Goal: Information Seeking & Learning: Learn about a topic

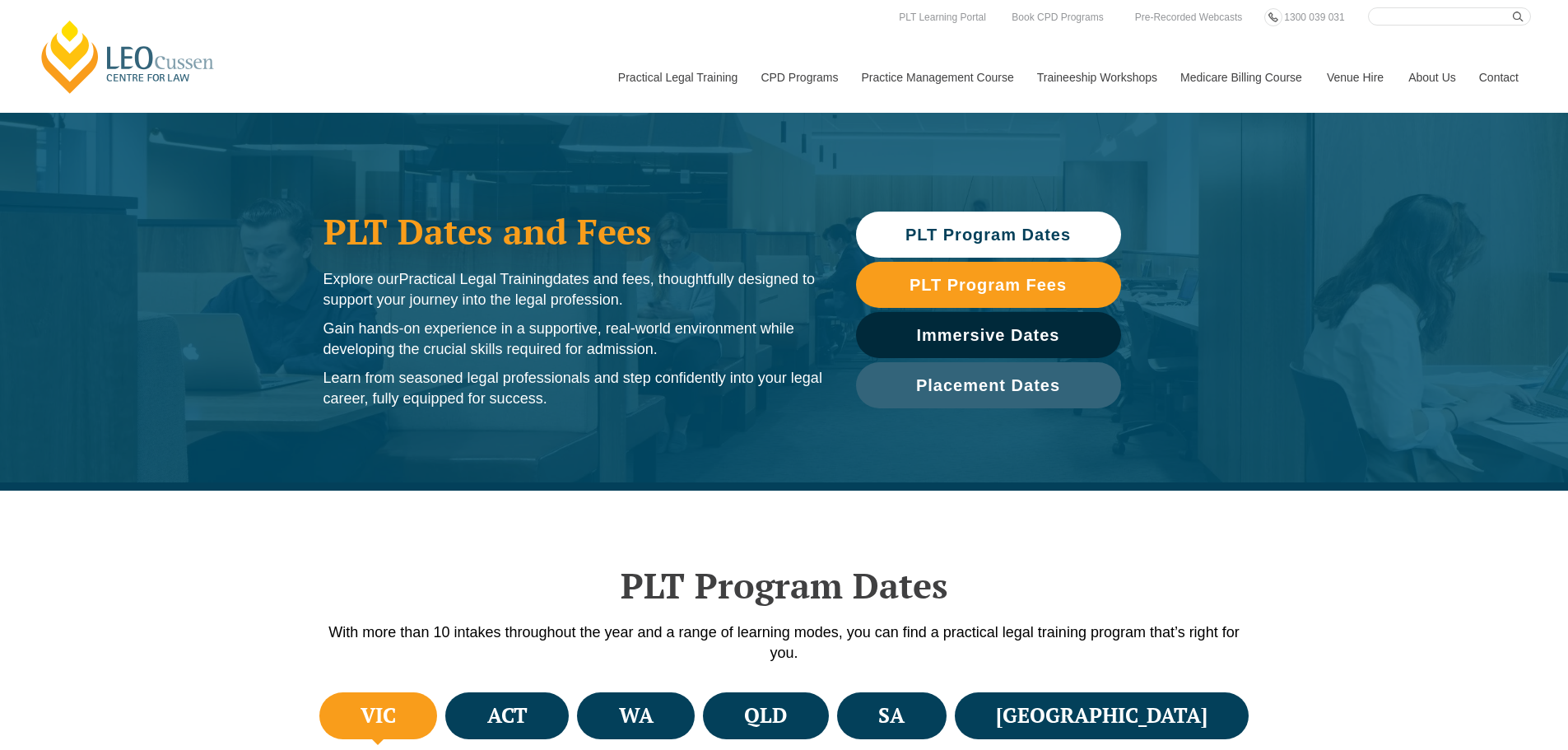
click at [988, 233] on span "PLT Program Dates" at bounding box center [988, 234] width 166 height 17
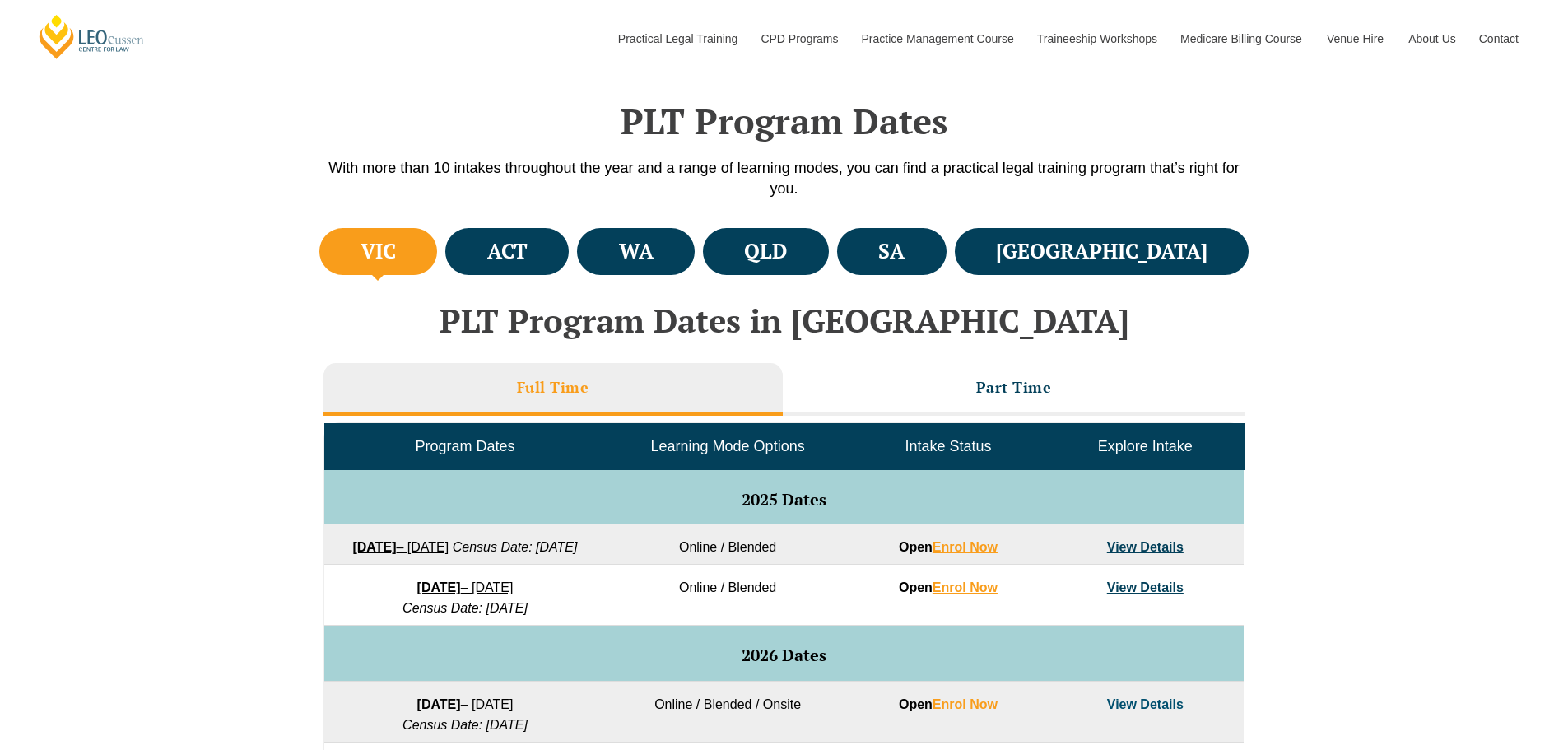
scroll to position [490, 0]
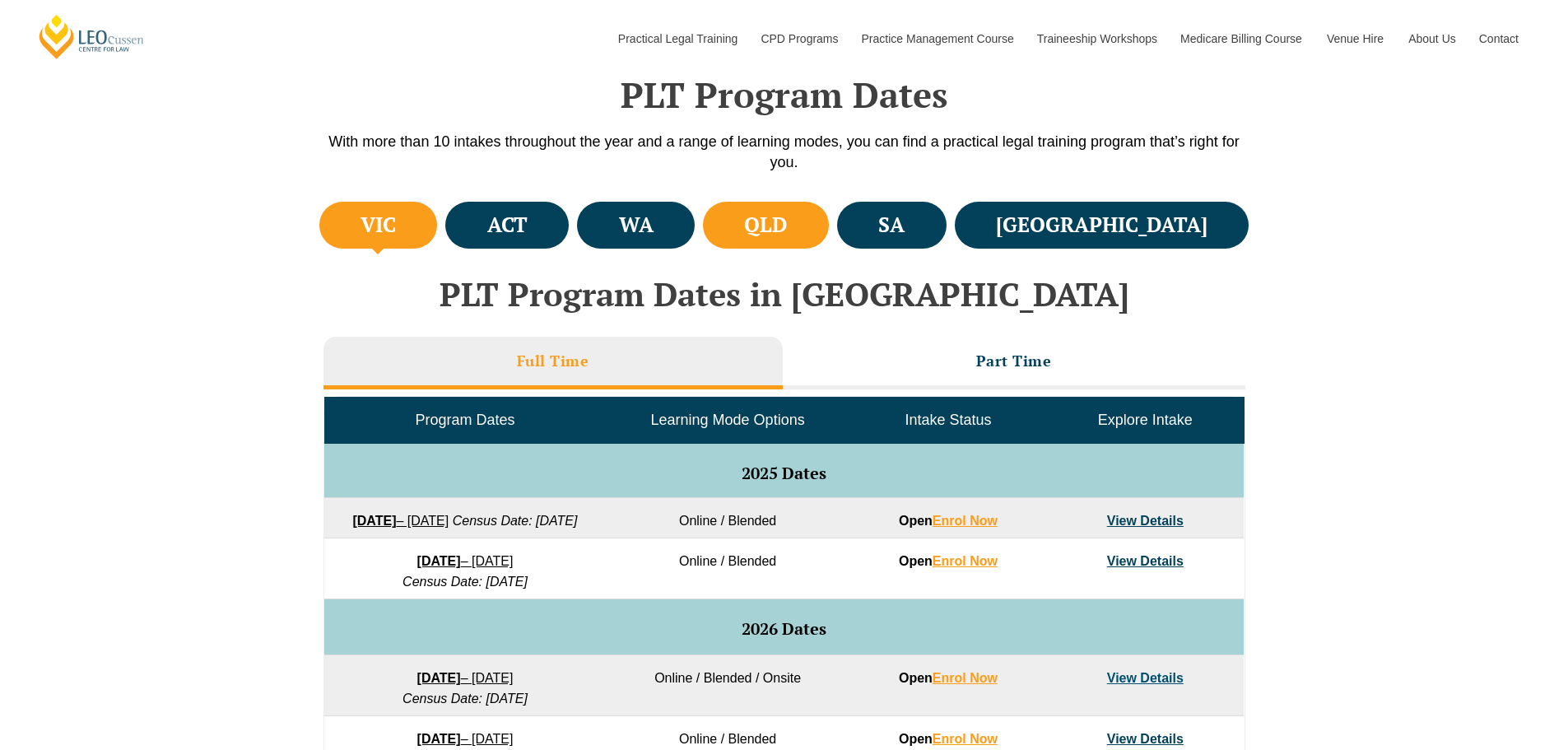
click at [829, 226] on li "QLD" at bounding box center [765, 225] width 126 height 47
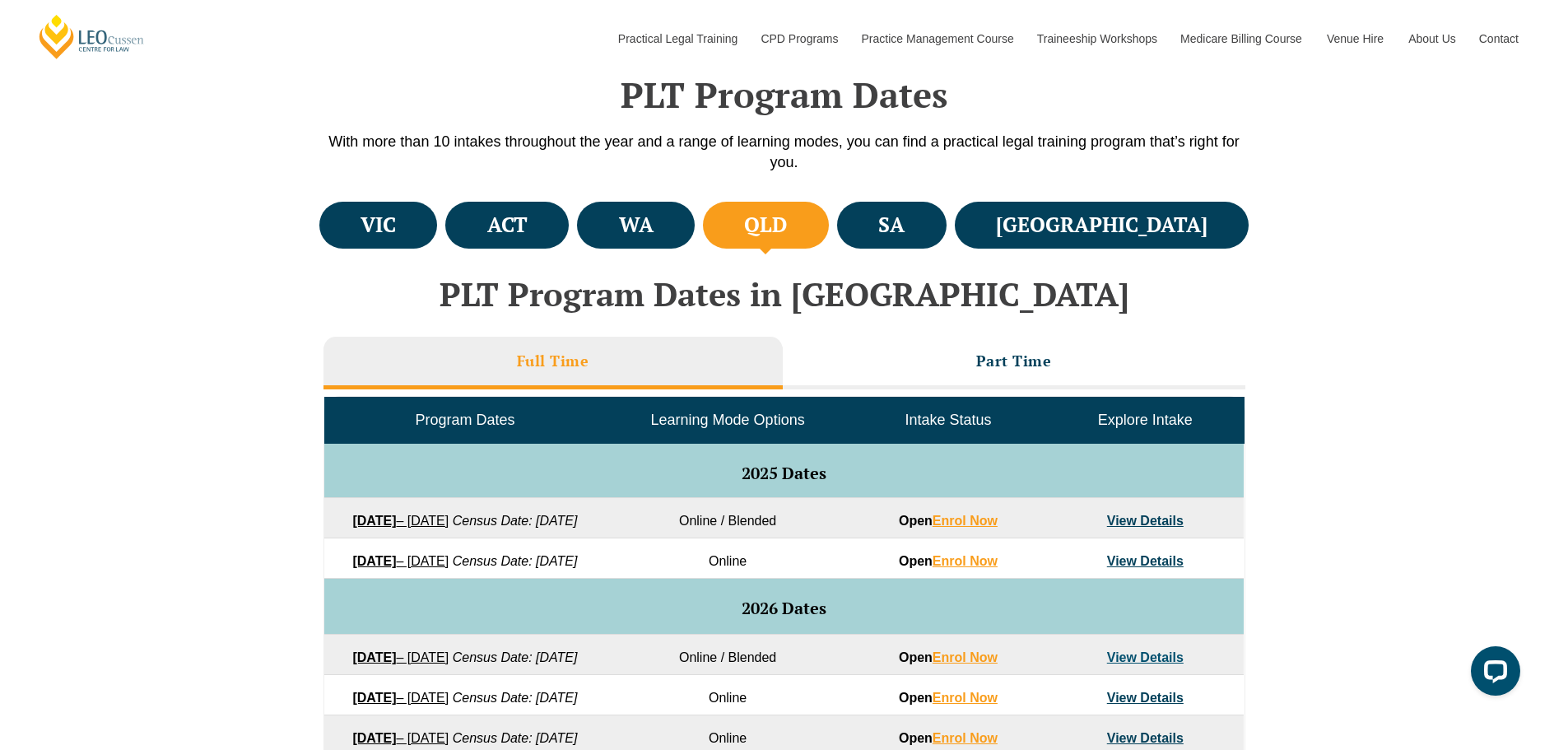
scroll to position [0, 0]
click at [738, 425] on span "Learning Mode Options" at bounding box center [727, 420] width 154 height 17
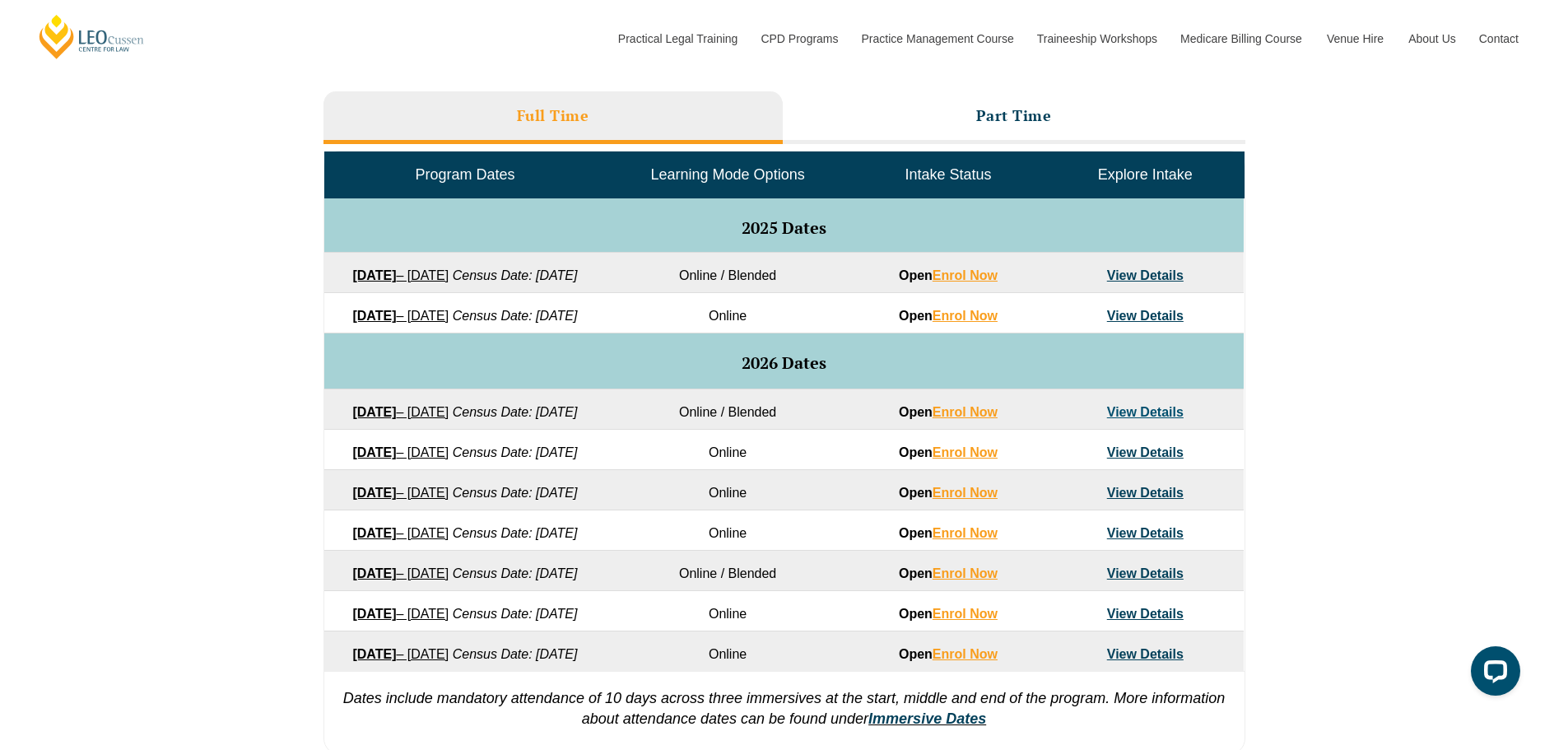
scroll to position [738, 0]
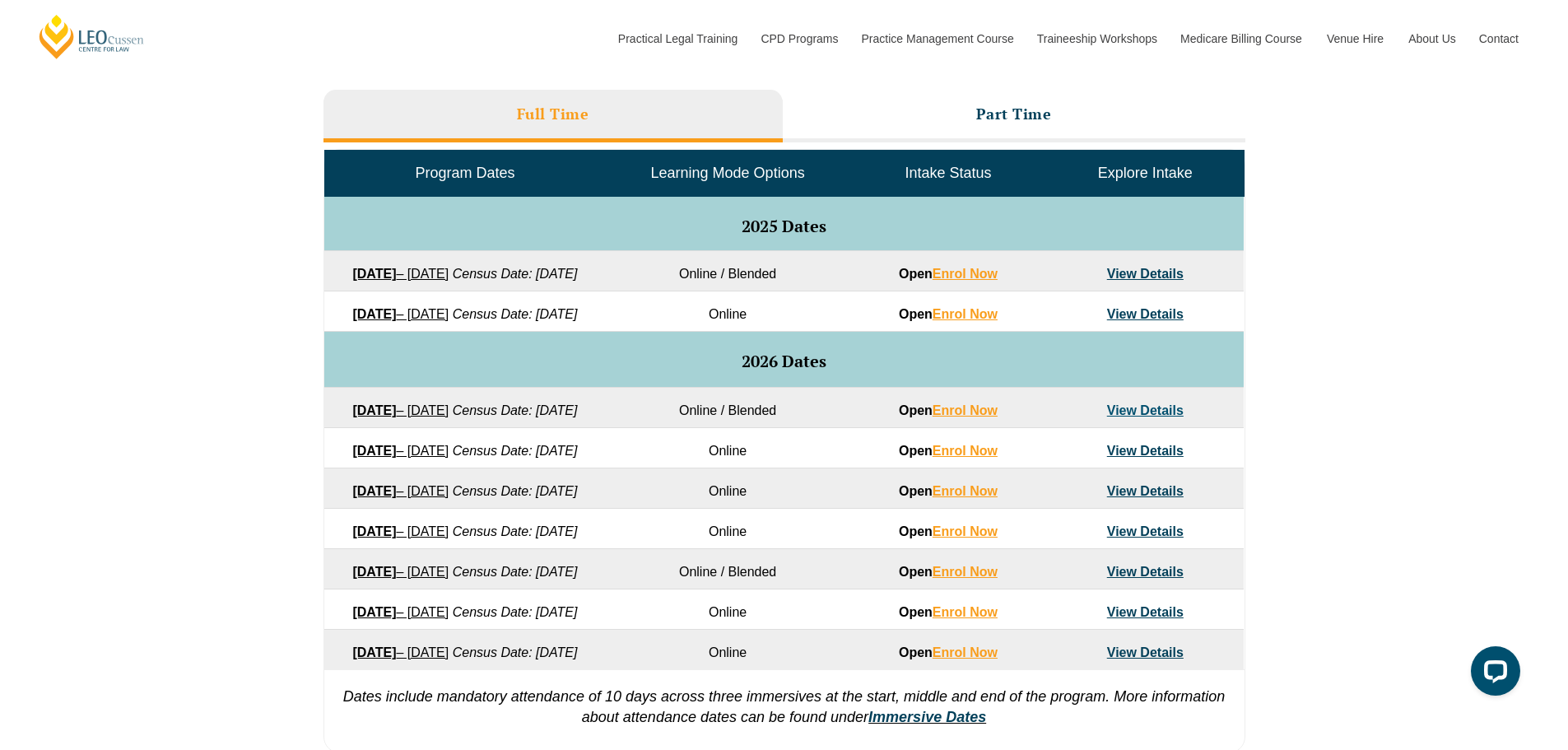
click at [738, 176] on span "Learning Mode Options" at bounding box center [727, 173] width 154 height 17
click at [977, 109] on h3 "Part Time" at bounding box center [1014, 114] width 76 height 19
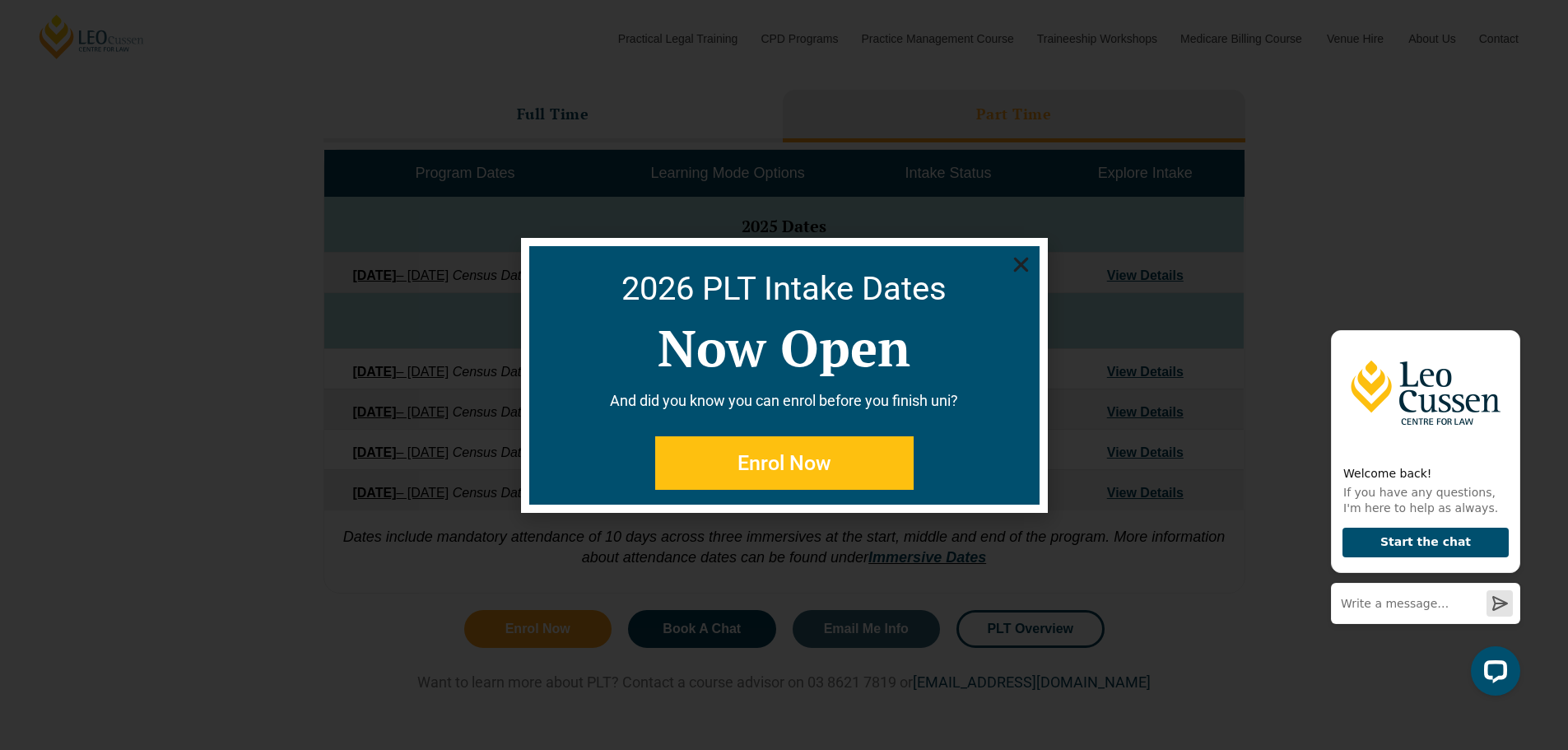
click at [1024, 263] on icon "Close" at bounding box center [1020, 264] width 20 height 20
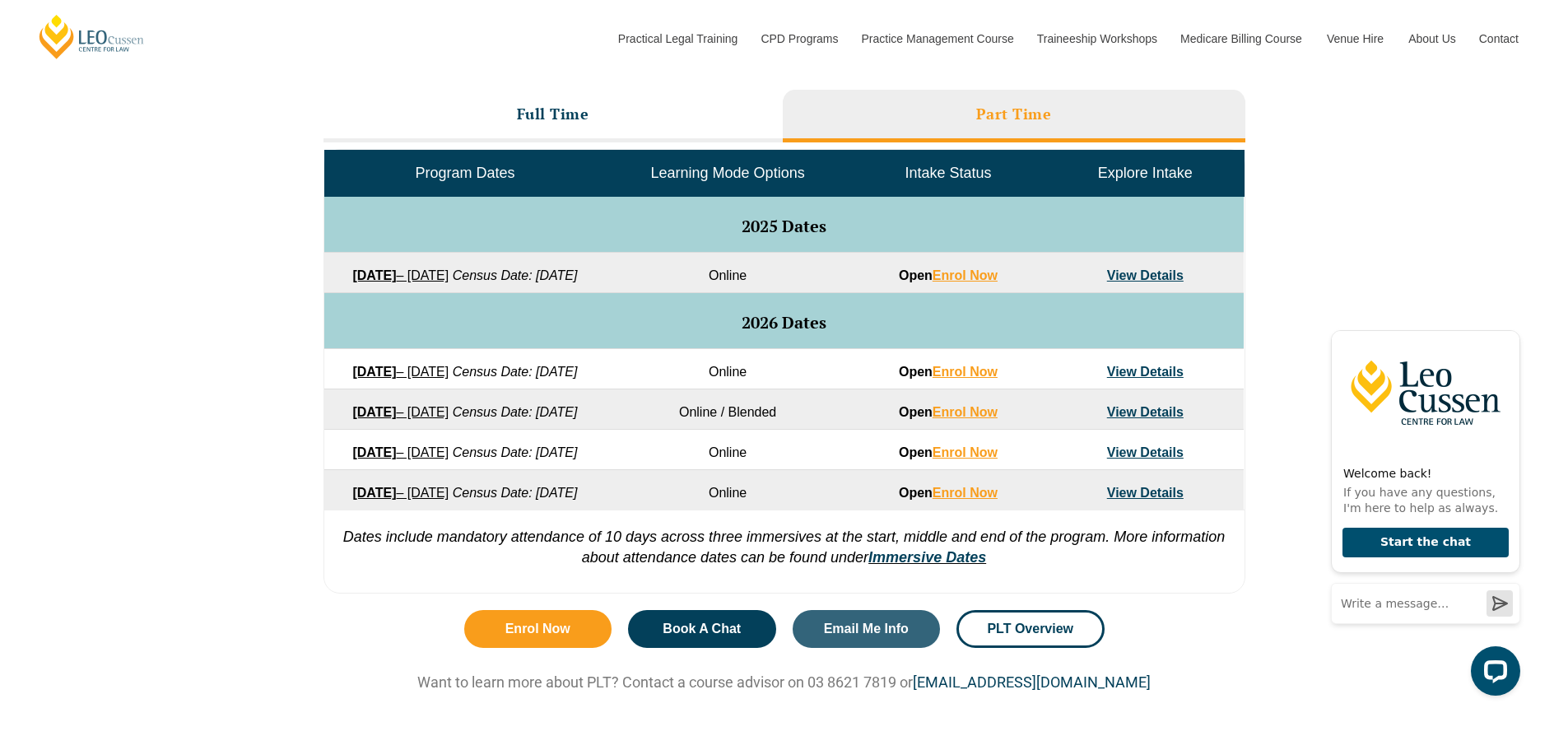
click at [1140, 269] on link "View Details" at bounding box center [1145, 275] width 77 height 14
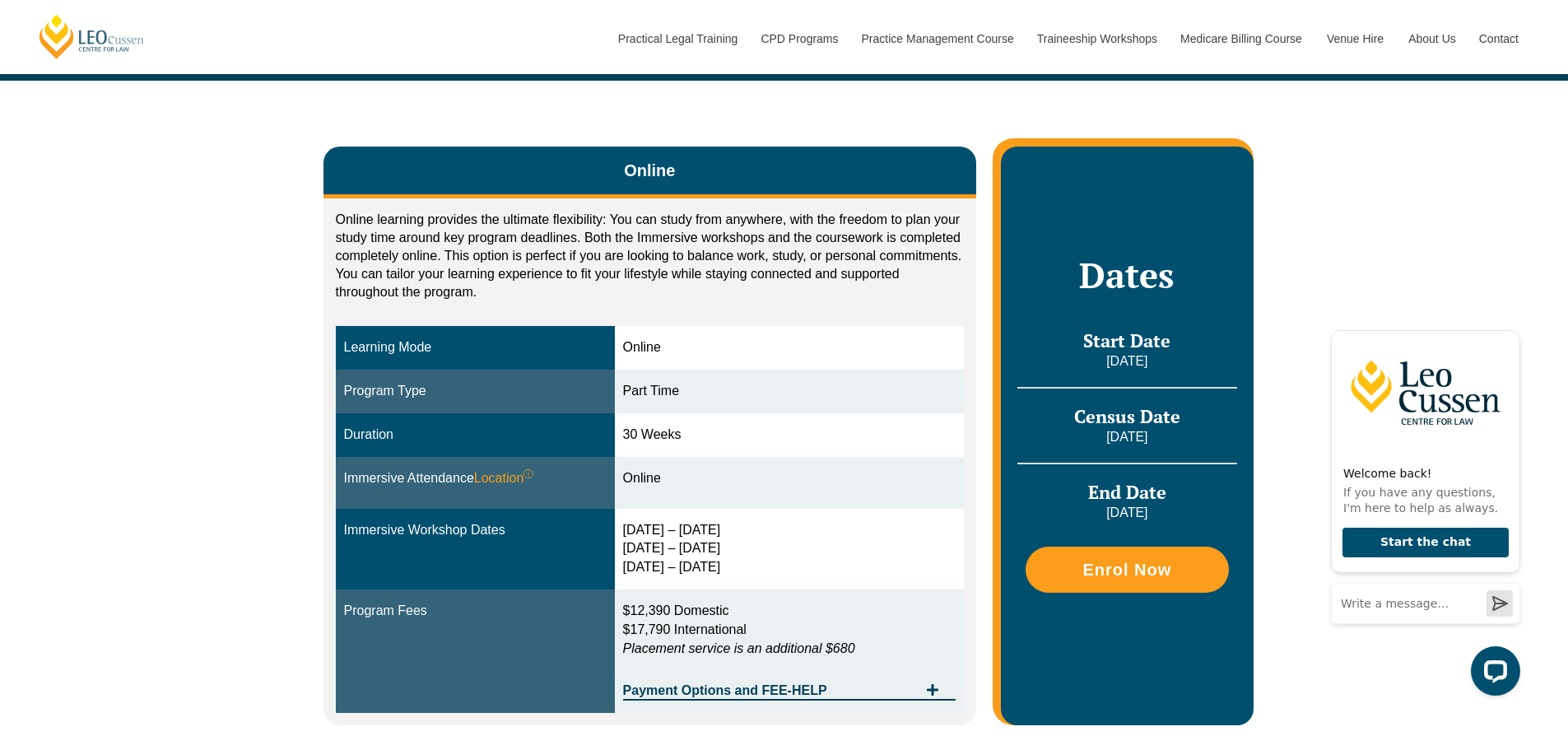
scroll to position [247, 0]
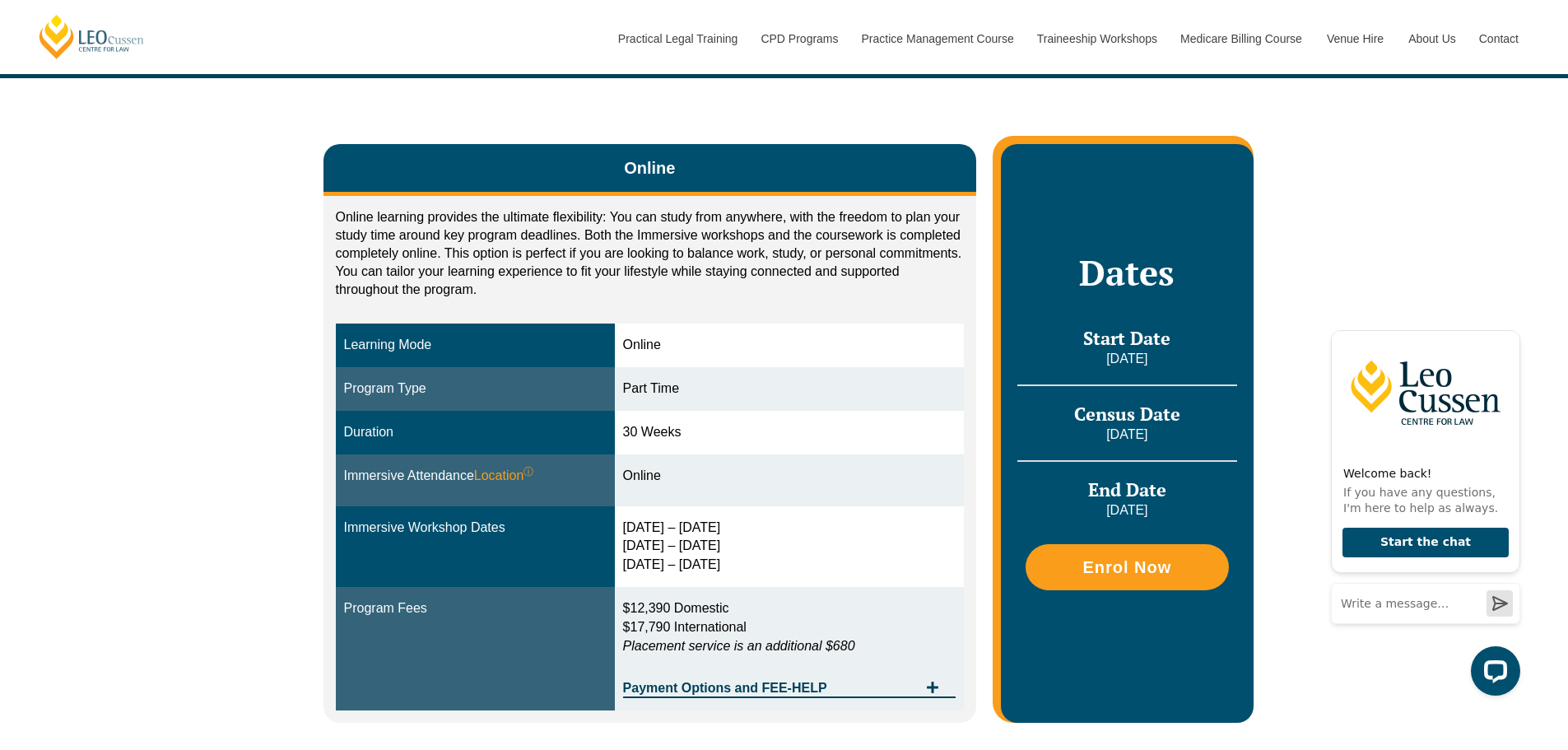
drag, startPoint x: 628, startPoint y: 506, endPoint x: 769, endPoint y: 542, distance: 145.5
click at [769, 542] on div "22 – 25 Sept 2025 28 – 30 Jan 2026 8 – 10 April 2026" at bounding box center [790, 546] width 333 height 56
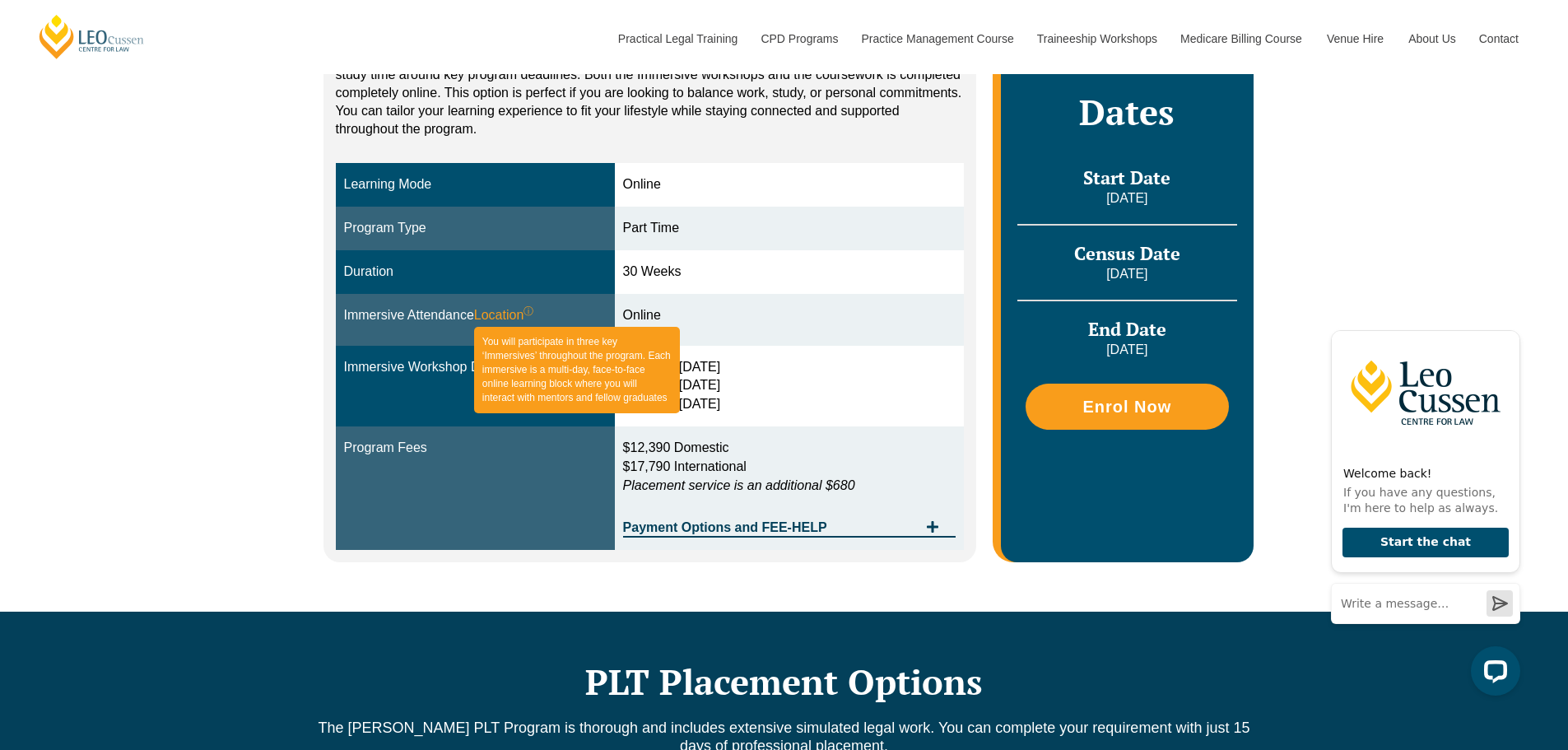
scroll to position [412, 0]
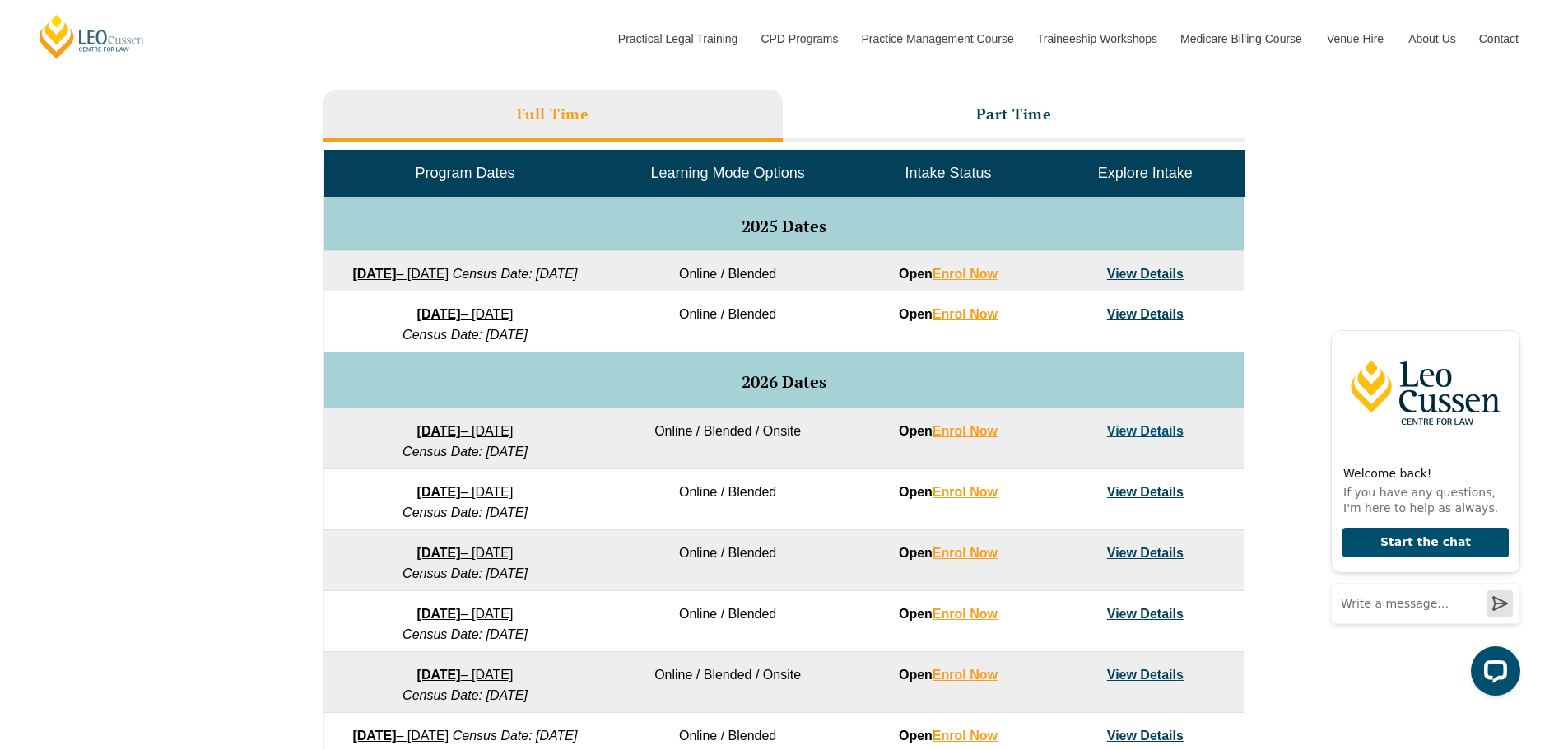
click at [1149, 271] on link "View Details" at bounding box center [1145, 273] width 77 height 14
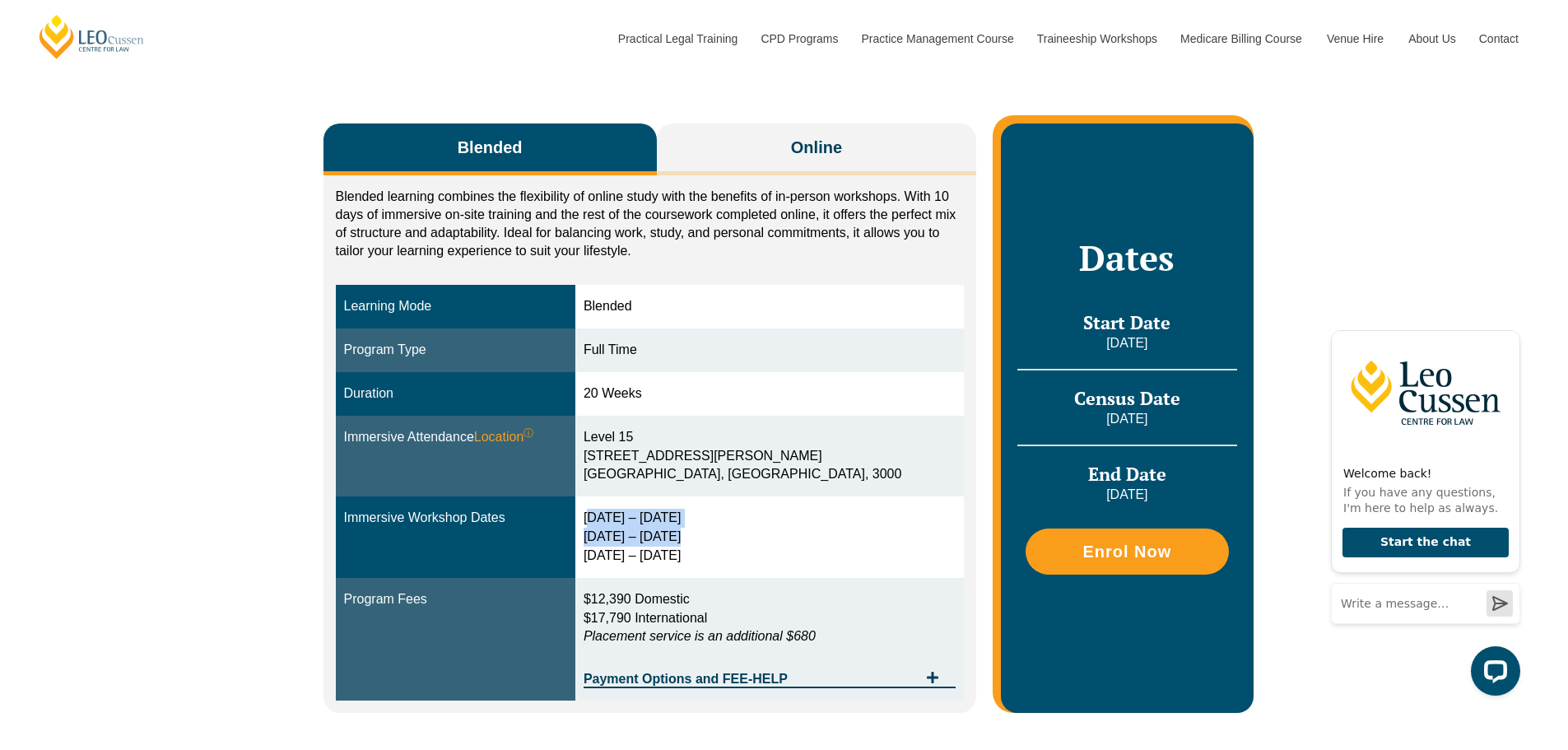
drag, startPoint x: 630, startPoint y: 515, endPoint x: 717, endPoint y: 530, distance: 88.3
click at [717, 530] on div "29 Sep – 2 Oct 2025 9 – 11 Dec 2025 10 – 12 Feb 2026" at bounding box center [769, 537] width 372 height 56
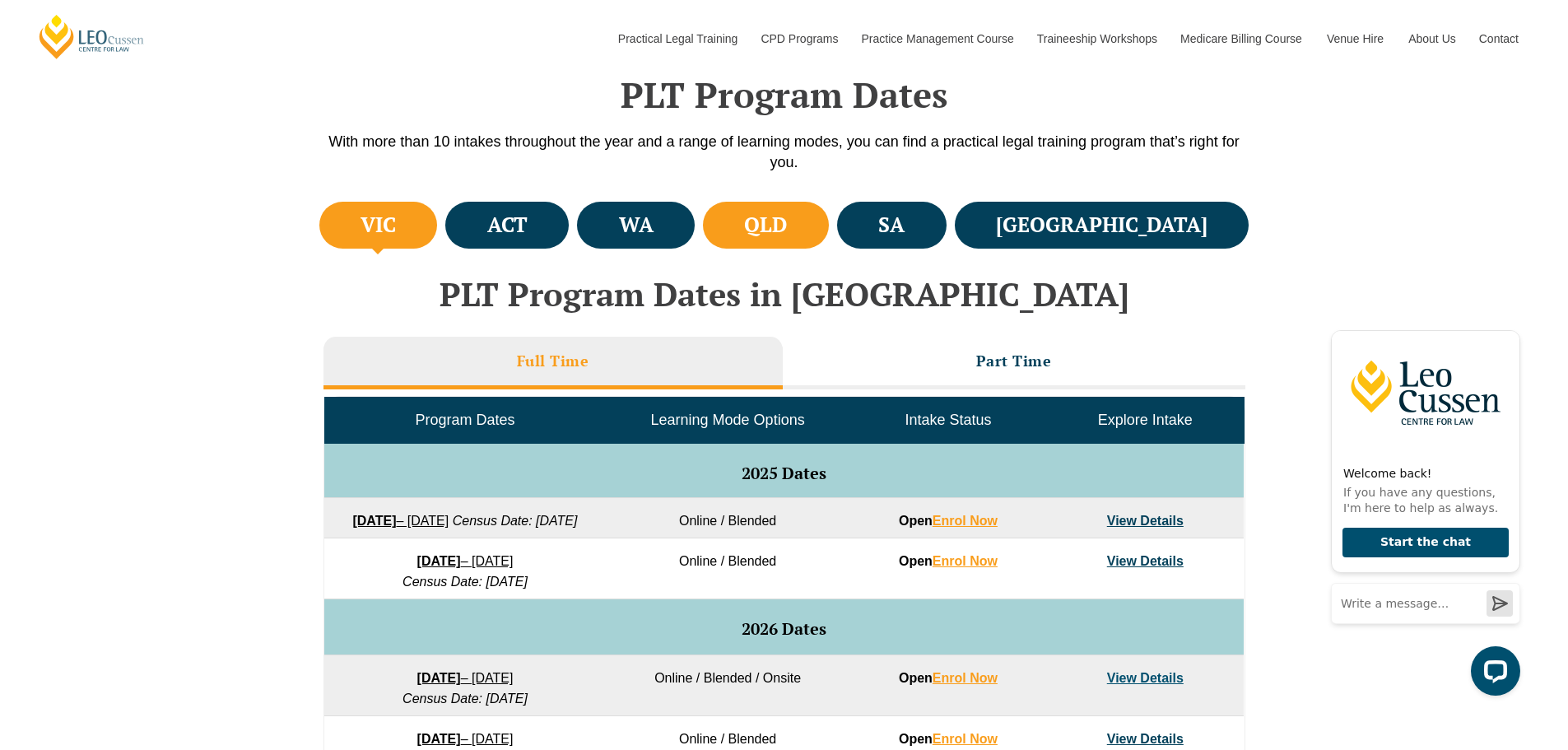
click at [829, 228] on li "QLD" at bounding box center [765, 225] width 126 height 47
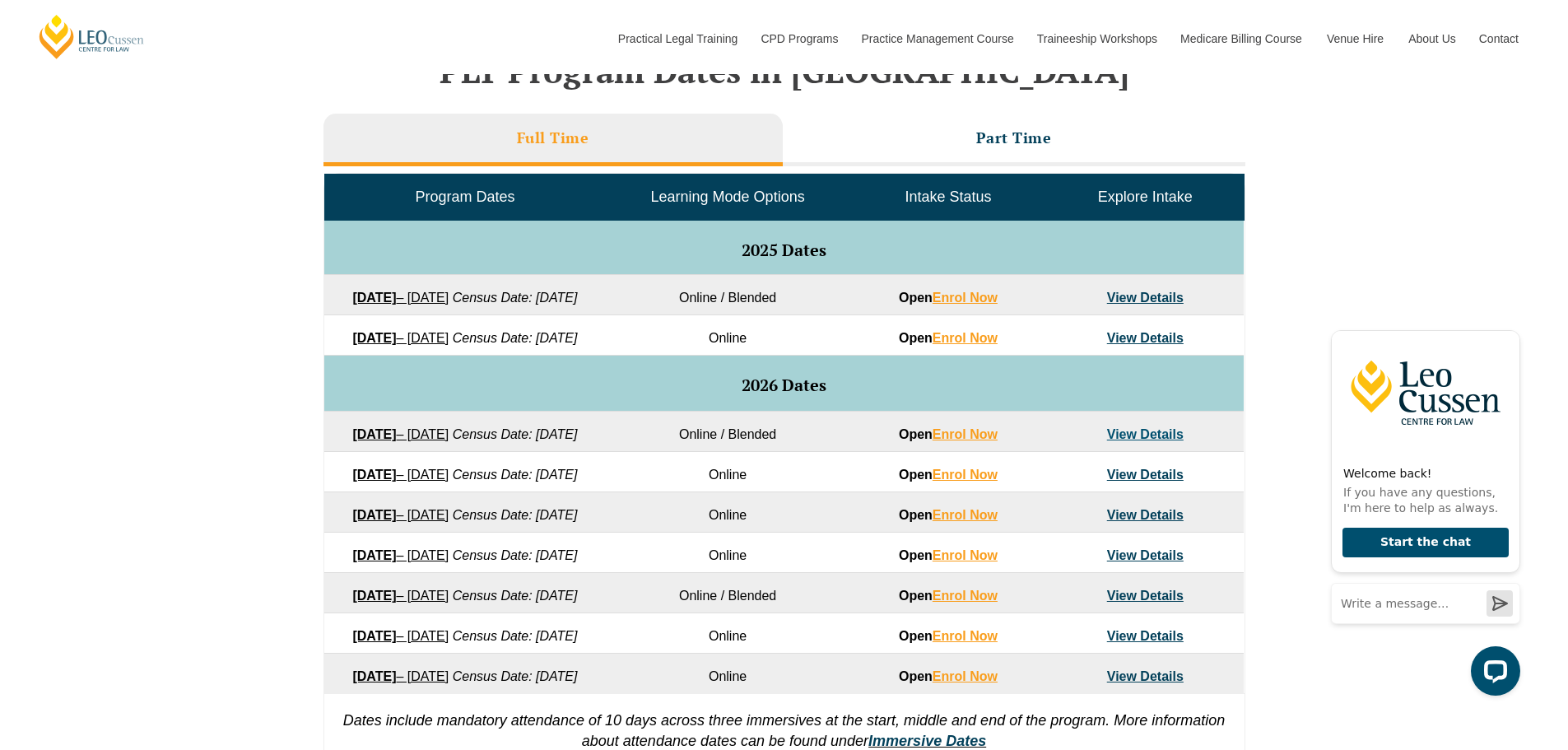
scroll to position [738, 0]
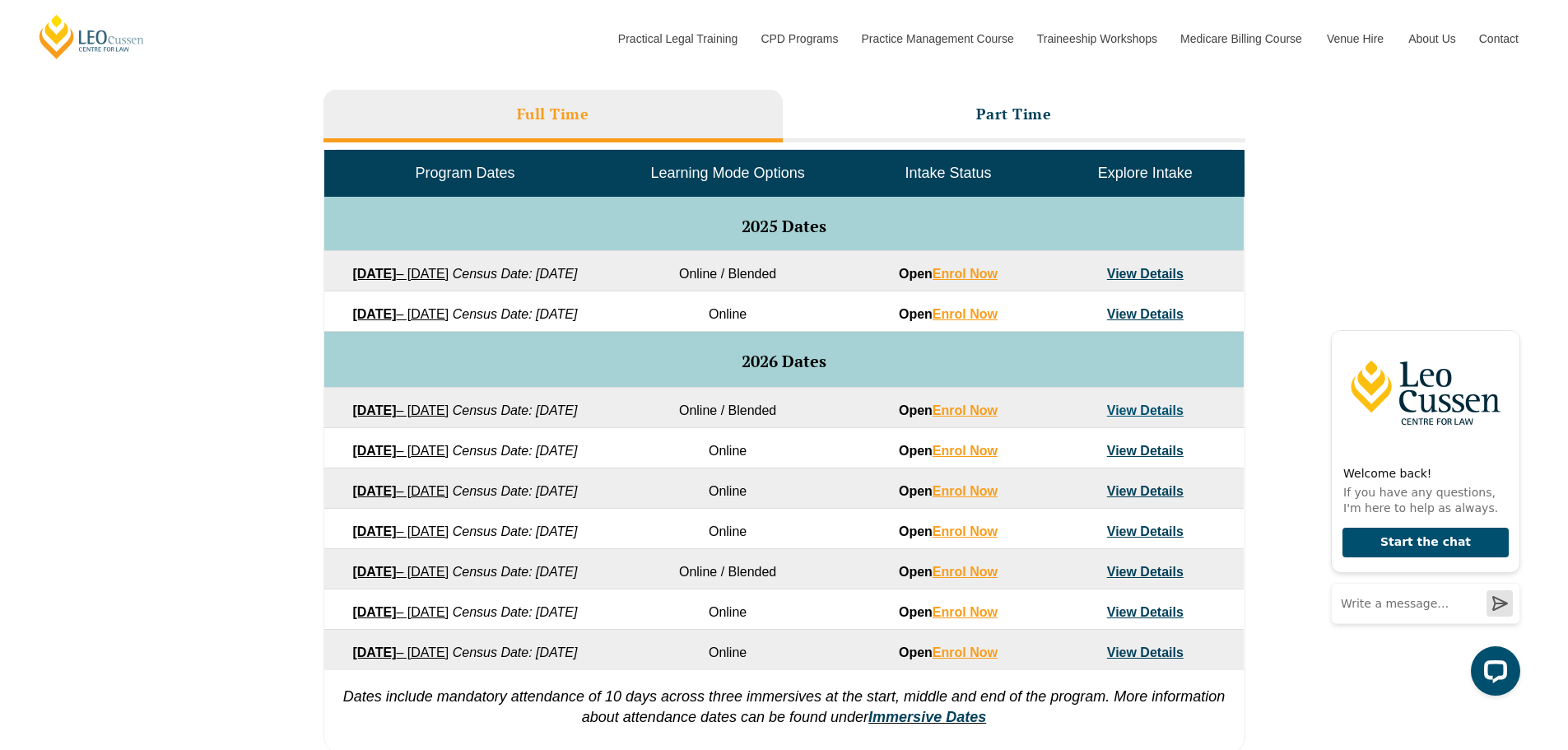
click at [1165, 273] on link "View Details" at bounding box center [1145, 273] width 77 height 14
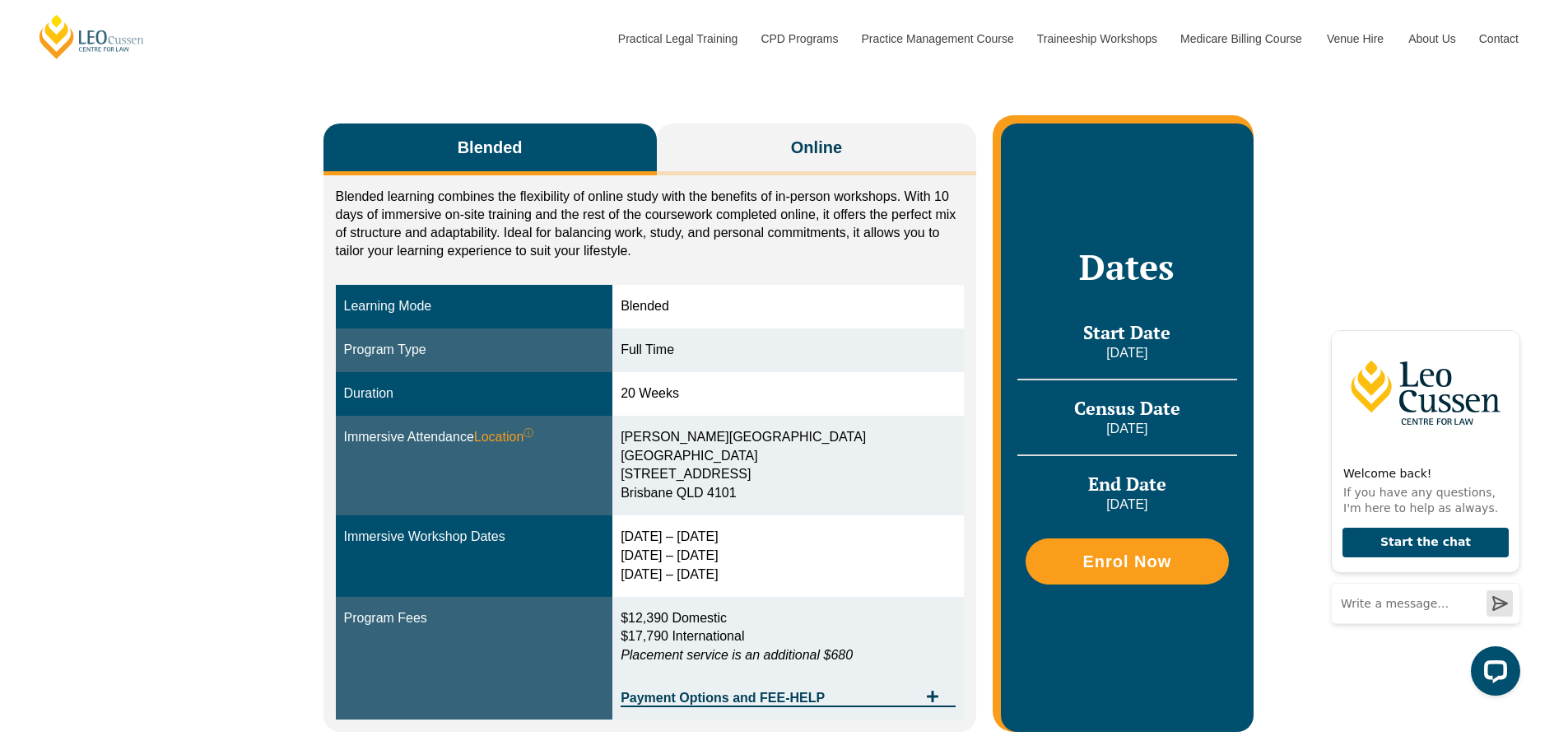
drag, startPoint x: 628, startPoint y: 537, endPoint x: 736, endPoint y: 577, distance: 115.2
click at [736, 577] on div "[DATE] – [DATE] [DATE] – [DATE] [DATE] – [DATE]" at bounding box center [788, 555] width 335 height 56
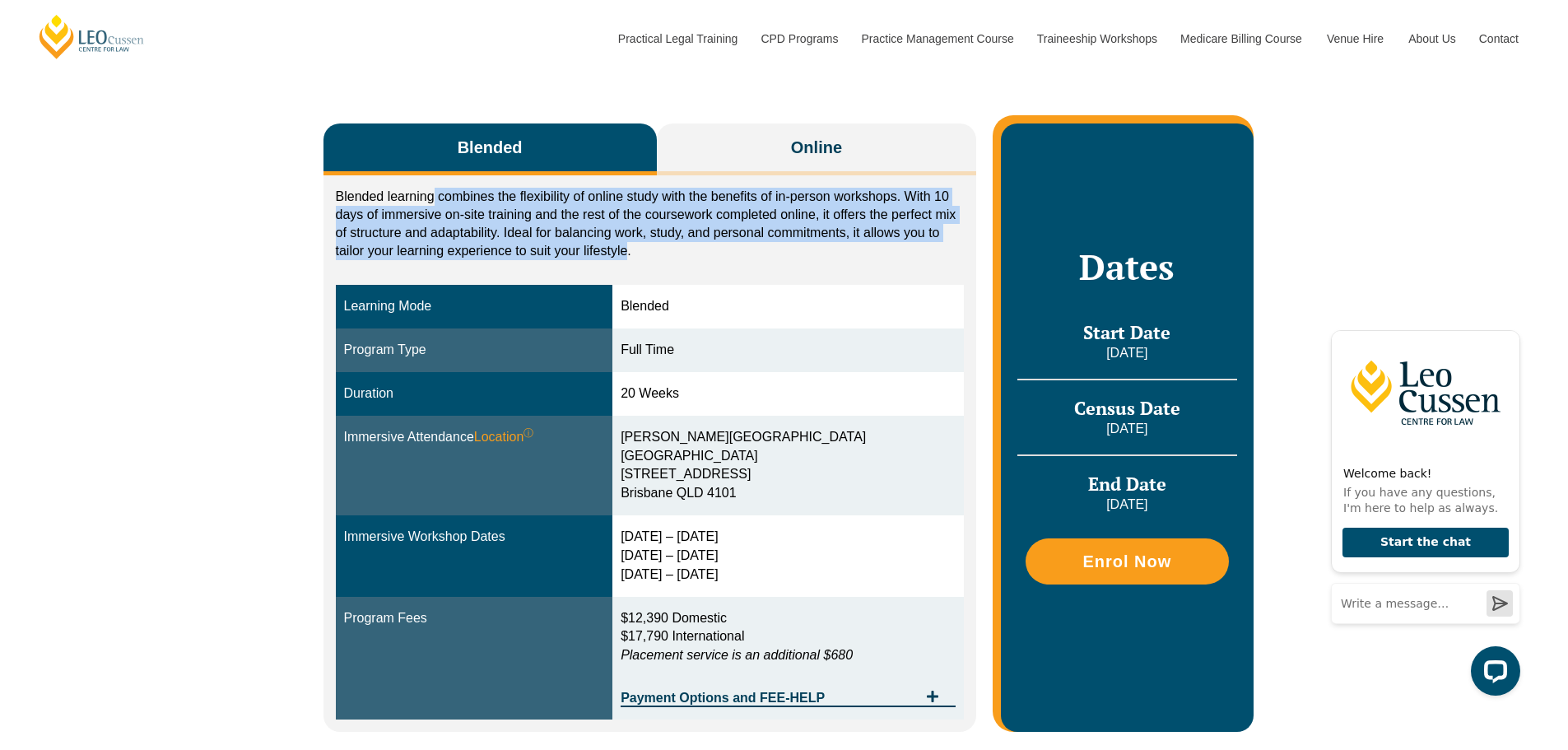
drag, startPoint x: 435, startPoint y: 196, endPoint x: 628, endPoint y: 256, distance: 202.1
click at [628, 256] on p "Blended learning combines the flexibility of online study with the benefits of …" at bounding box center [650, 224] width 628 height 72
click at [291, 249] on div "Blended Online Blended learning combines the flexibility of online study with t…" at bounding box center [784, 419] width 1568 height 724
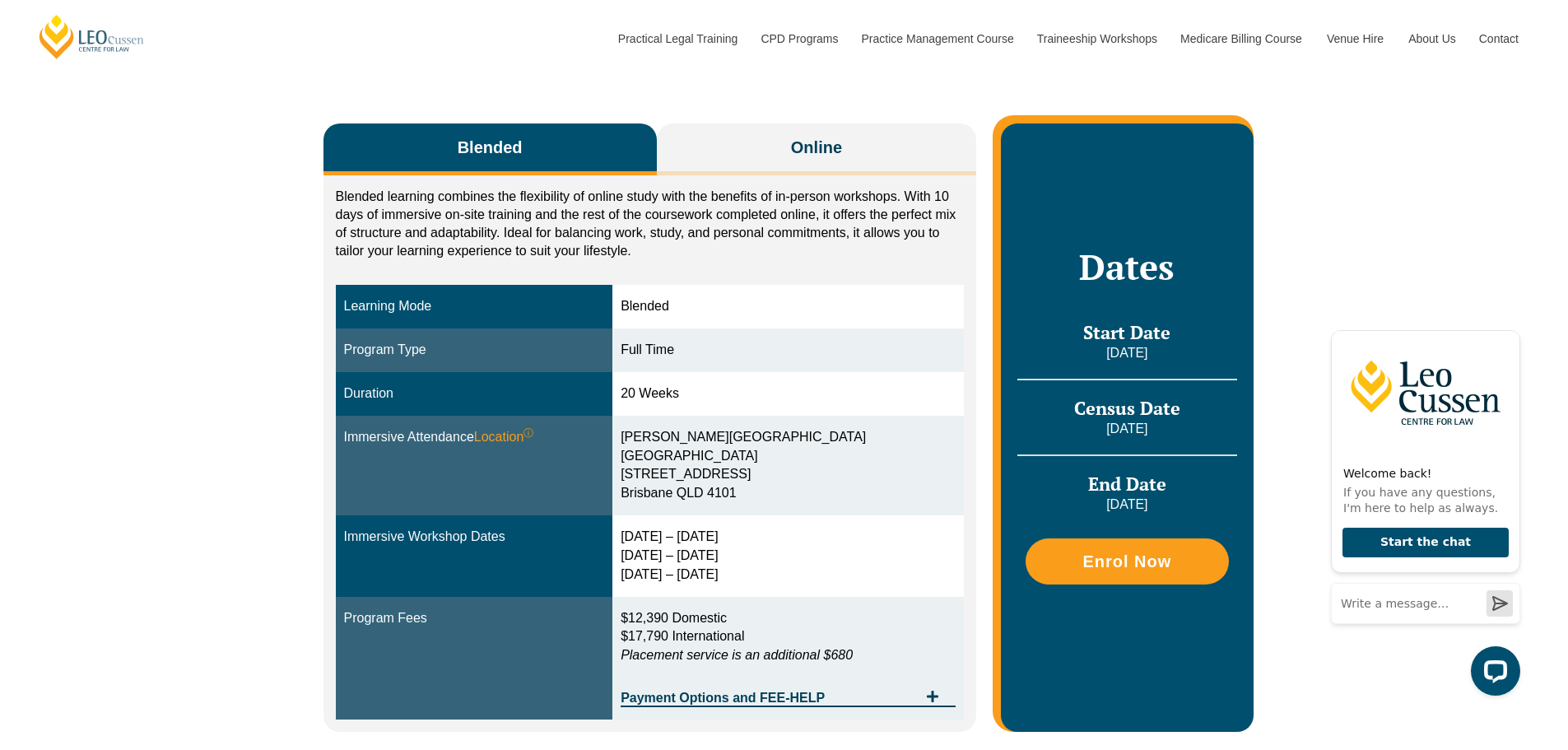
scroll to position [329, 0]
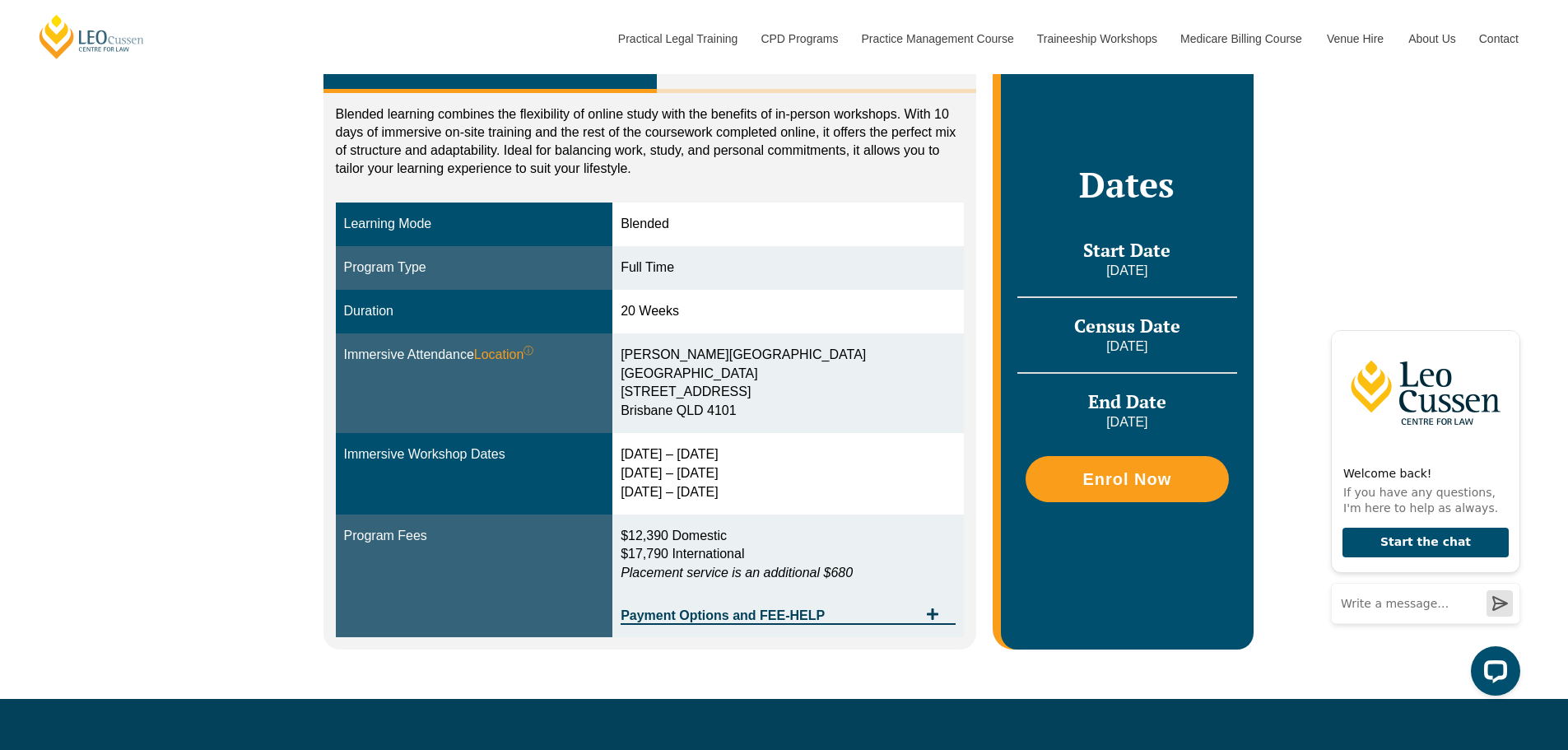
drag, startPoint x: 628, startPoint y: 451, endPoint x: 735, endPoint y: 479, distance: 110.6
click at [735, 479] on div "[DATE] – [DATE] [DATE] – [DATE] [DATE] – [DATE]" at bounding box center [788, 473] width 335 height 56
click at [657, 359] on div "[PERSON_NAME][GEOGRAPHIC_DATA] [STREET_ADDRESS]" at bounding box center [788, 382] width 335 height 75
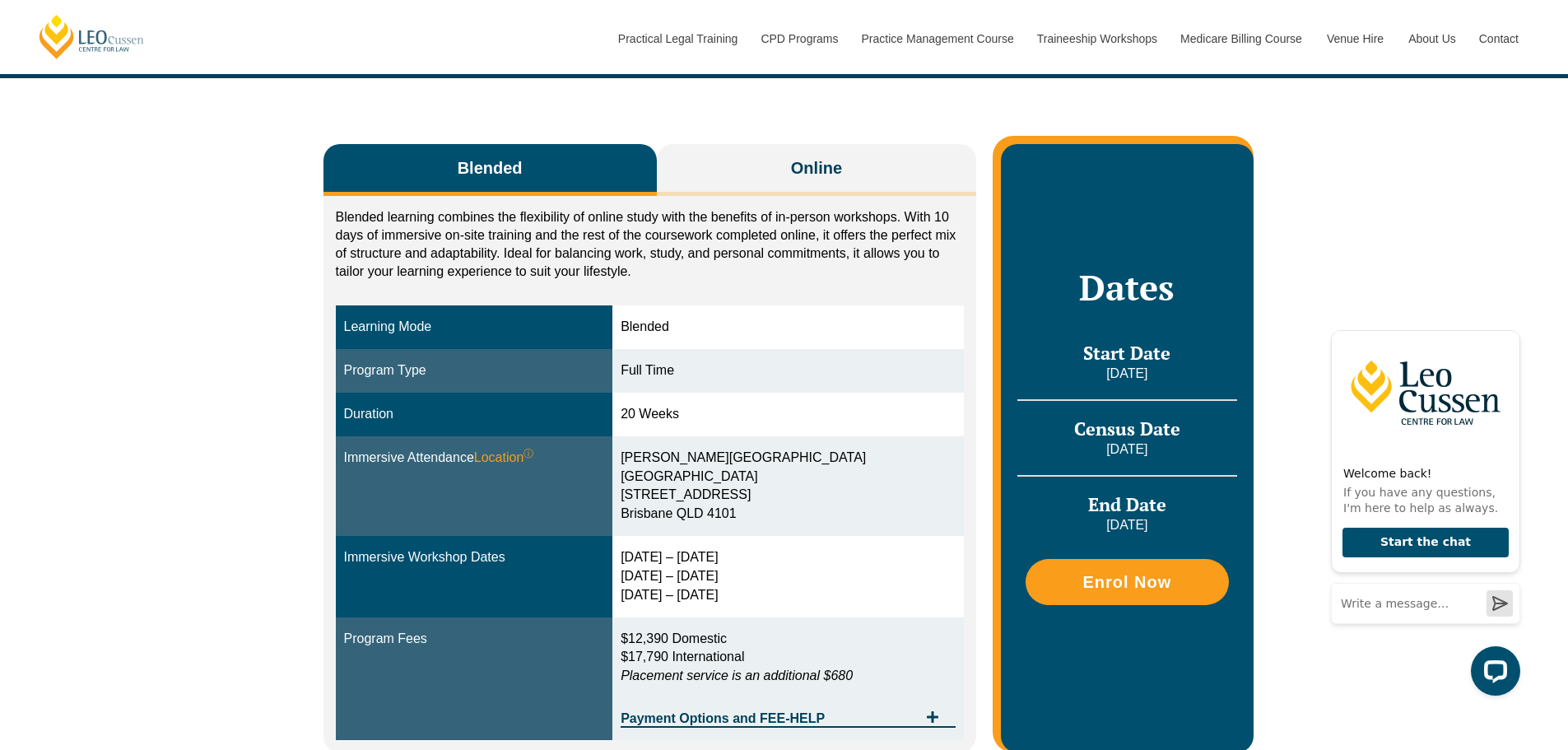
scroll to position [0, 0]
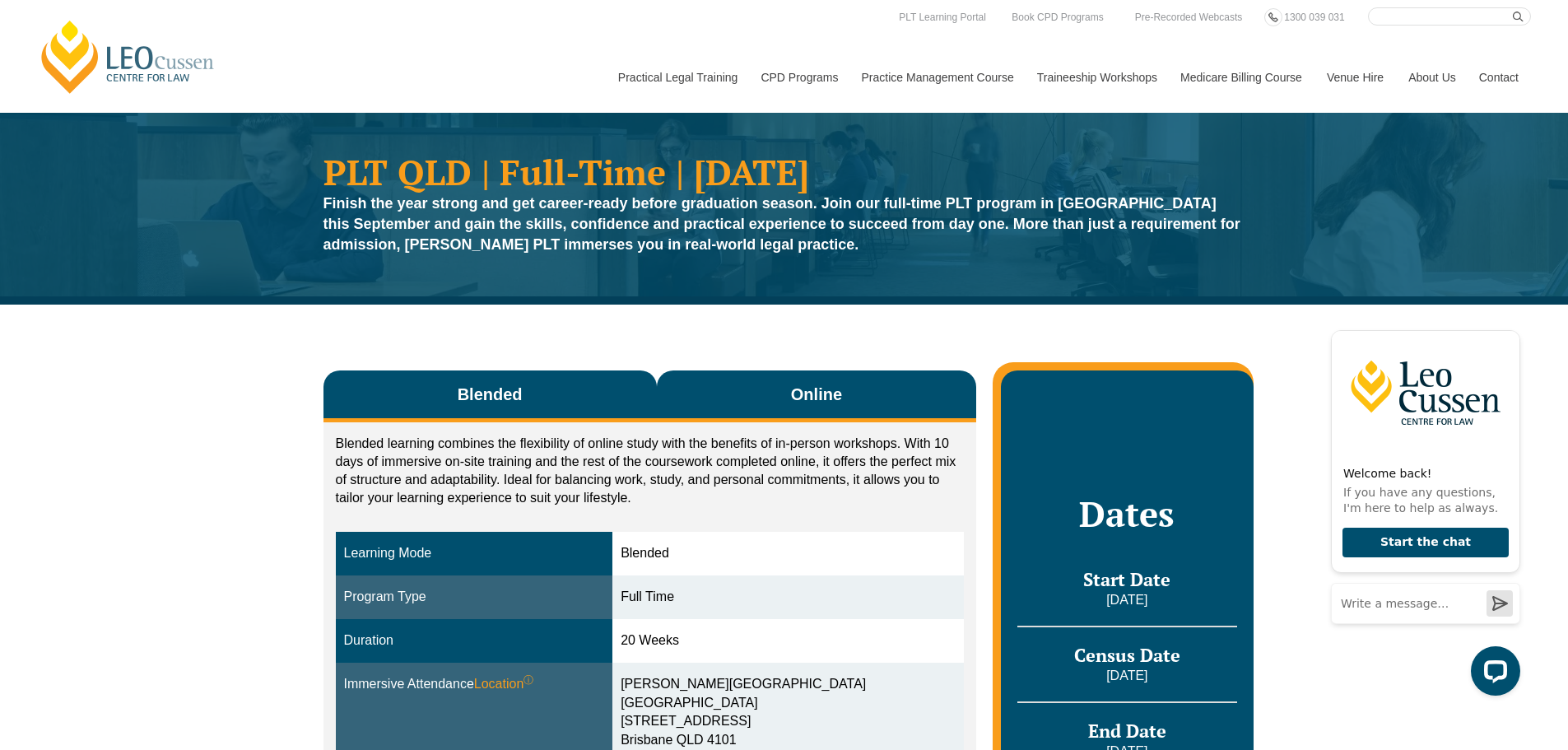
click at [761, 390] on button "Online" at bounding box center [816, 396] width 320 height 52
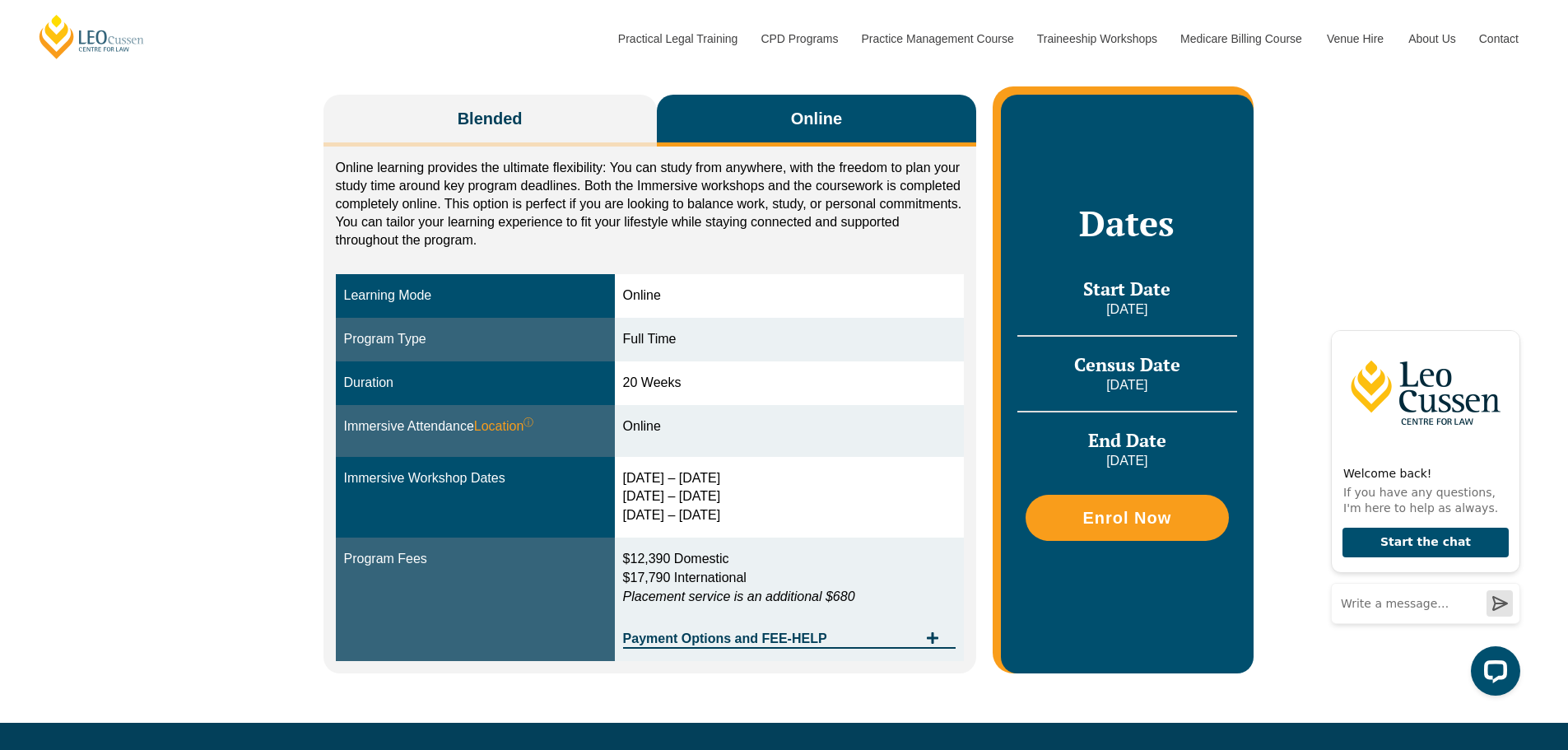
scroll to position [247, 0]
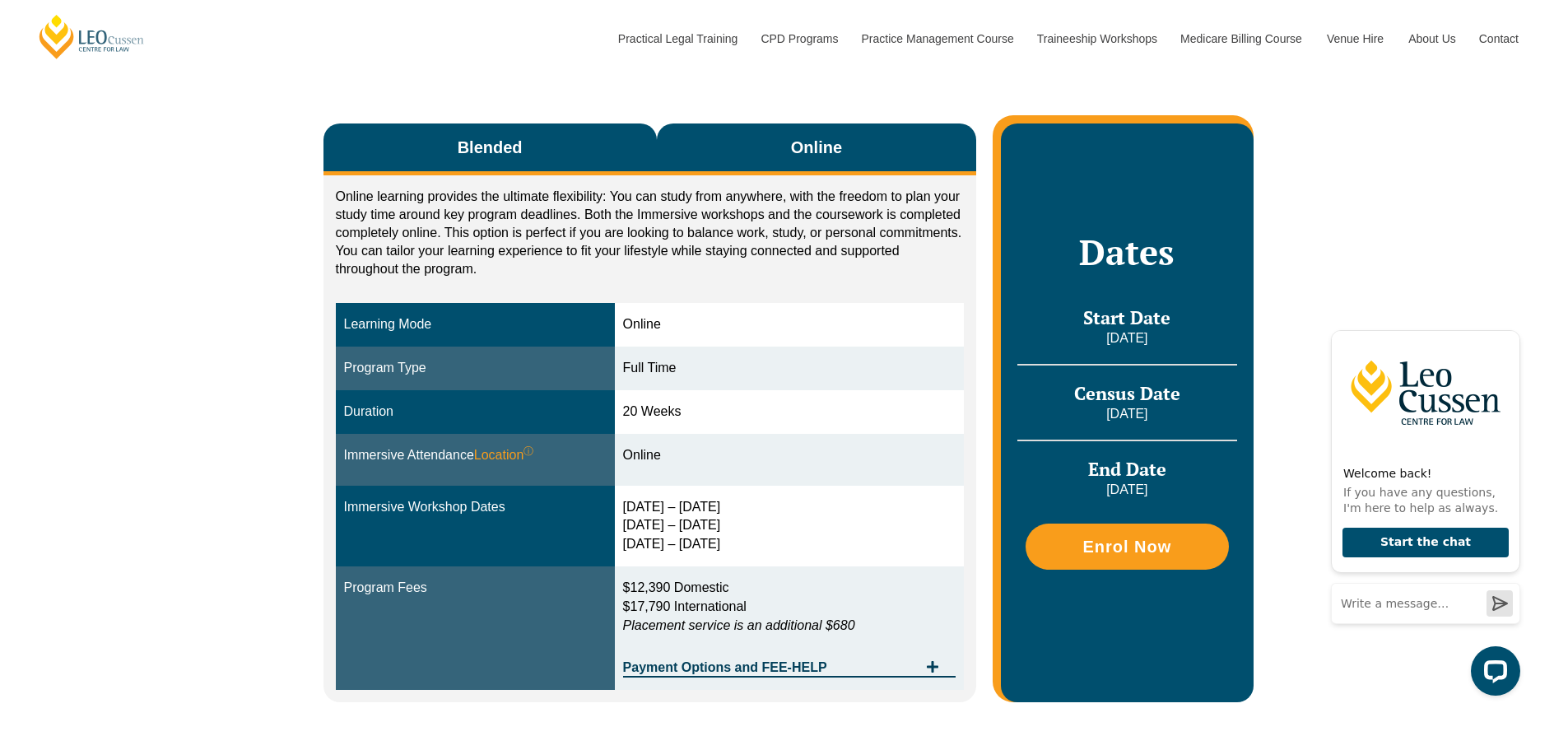
click at [507, 141] on span "Blended" at bounding box center [490, 147] width 65 height 23
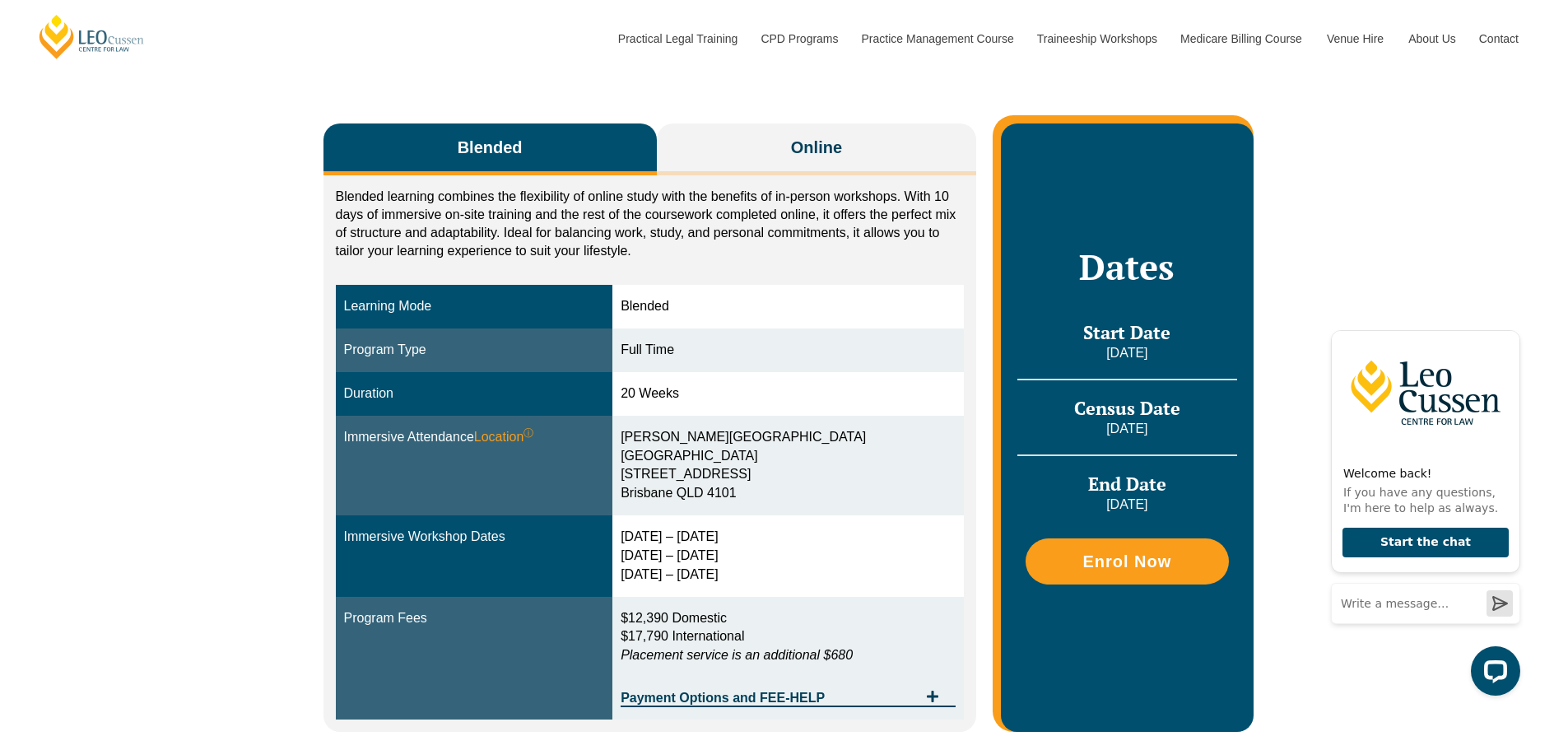
click at [819, 208] on p "Blended learning combines the flexibility of online study with the benefits of …" at bounding box center [650, 224] width 628 height 72
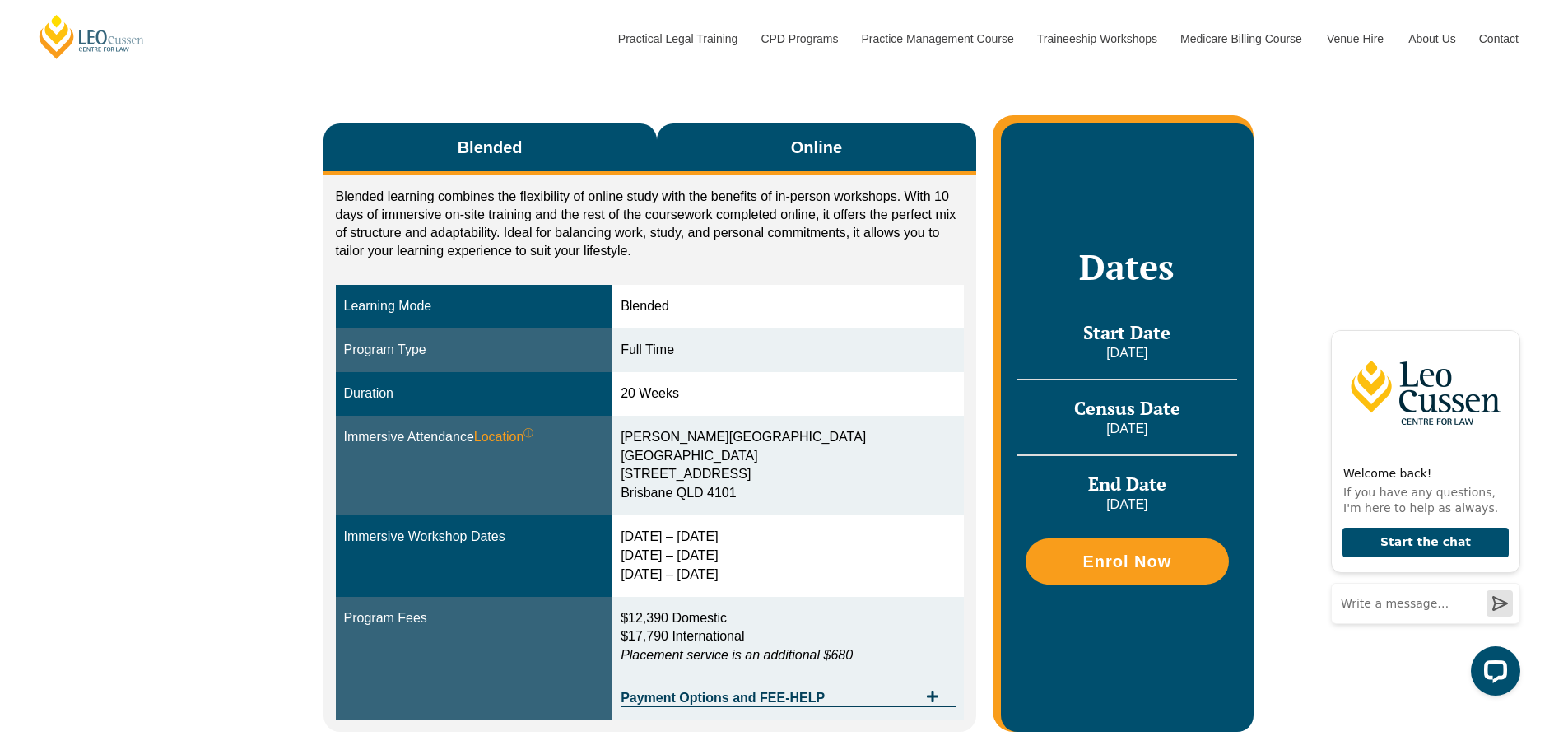
click at [796, 163] on button "Online" at bounding box center [816, 149] width 320 height 52
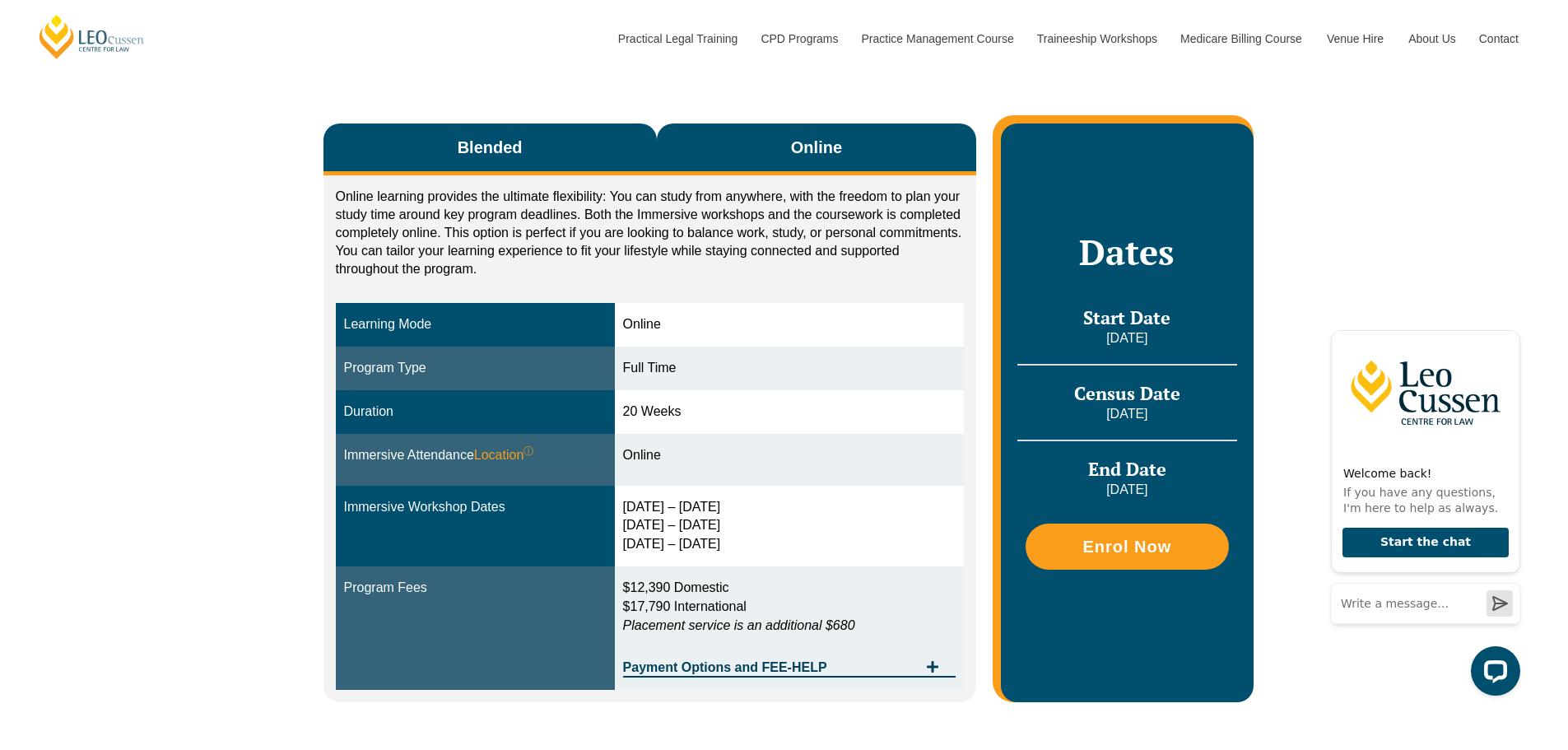
click at [584, 147] on button "Blended" at bounding box center [490, 149] width 333 height 52
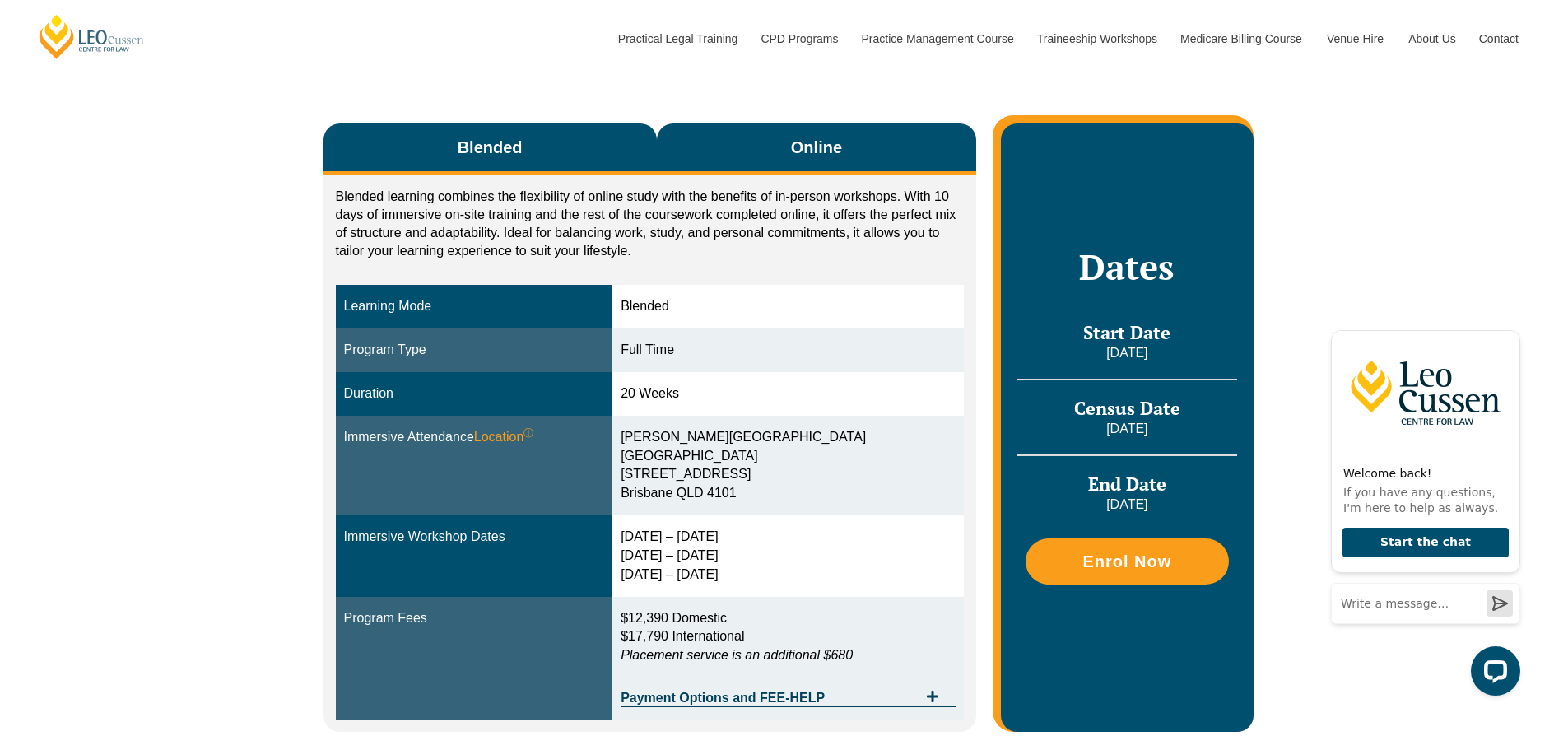
click at [769, 146] on button "Online" at bounding box center [816, 149] width 320 height 52
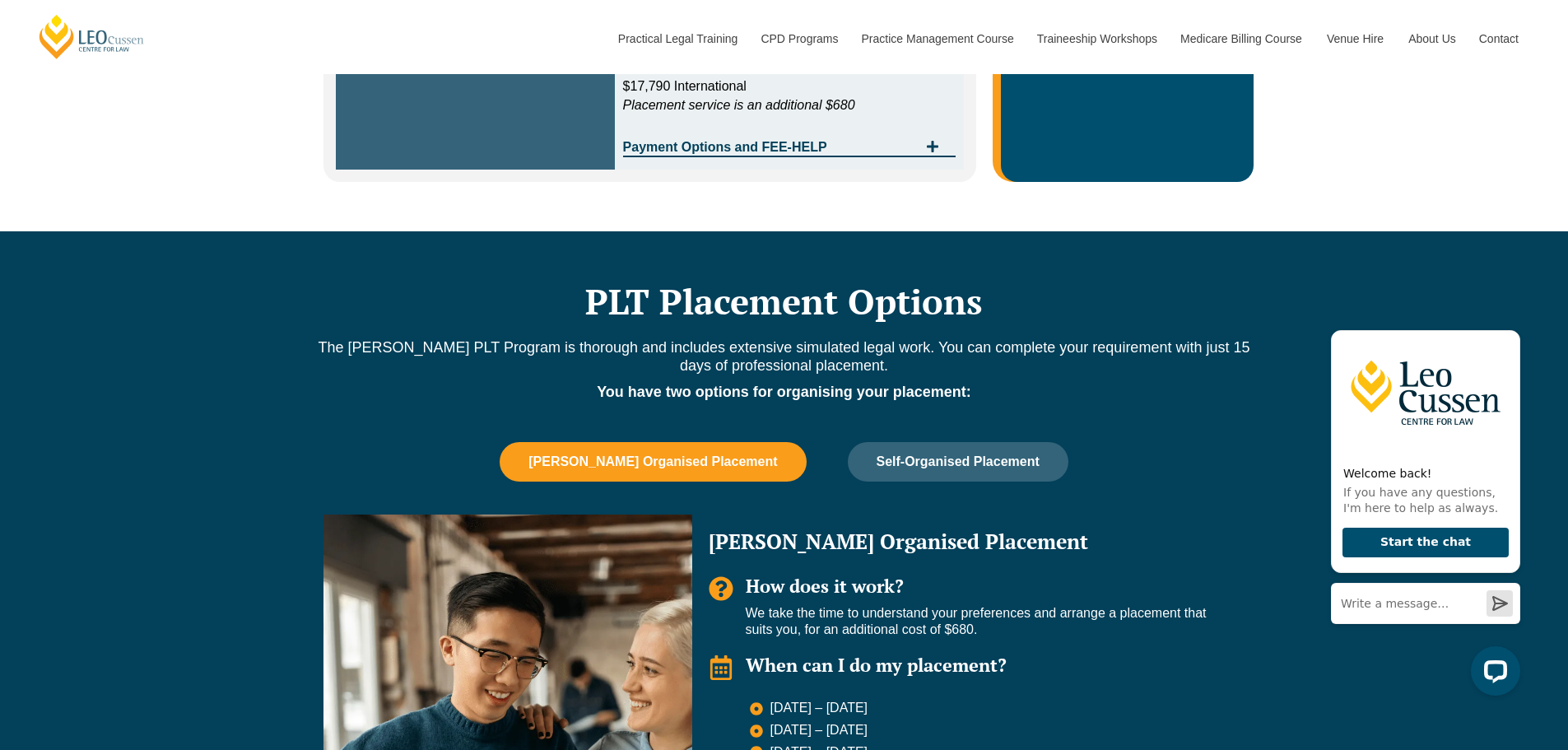
scroll to position [905, 0]
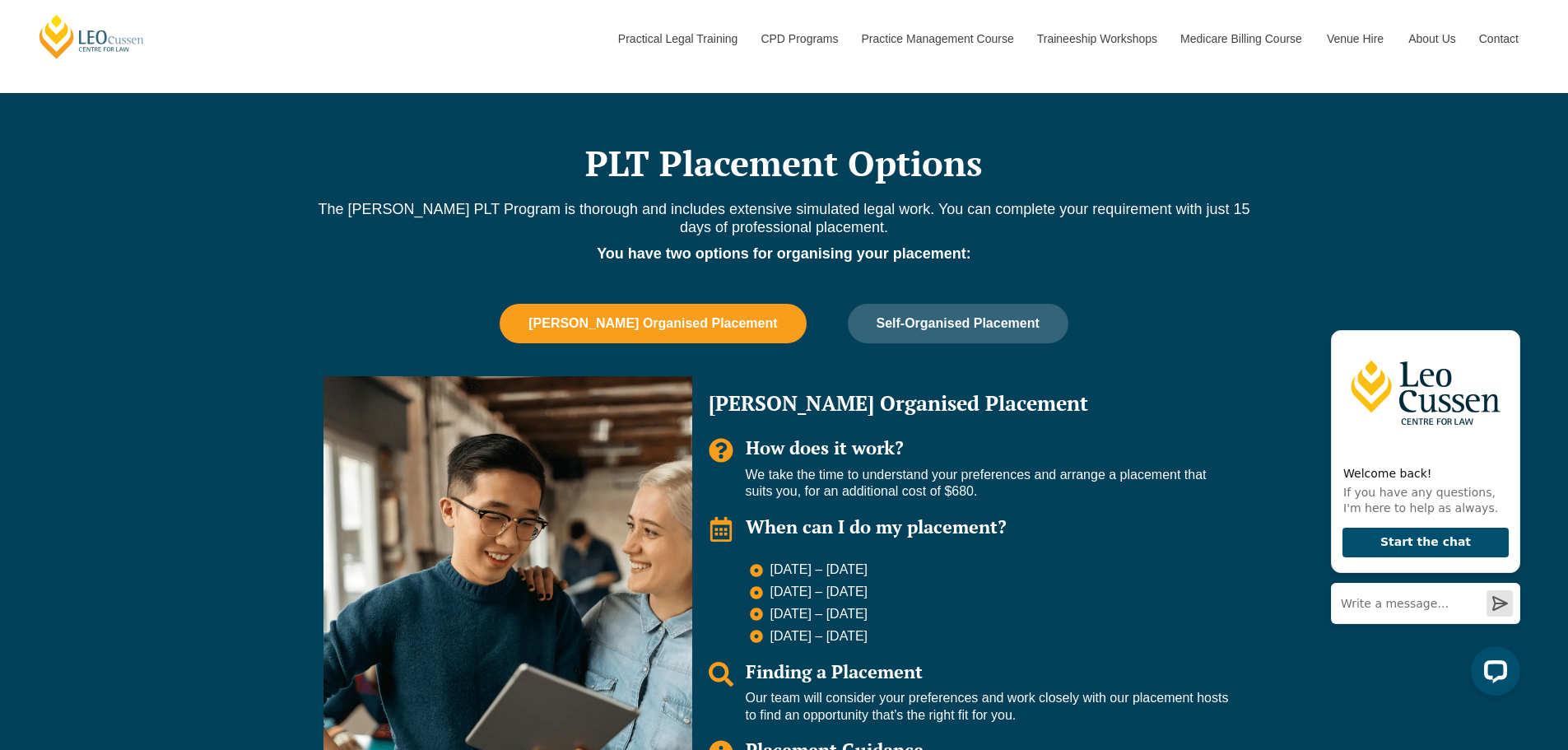
drag, startPoint x: 772, startPoint y: 566, endPoint x: 941, endPoint y: 571, distance: 169.1
click at [941, 571] on li "23 Feb – 16 March 2026" at bounding box center [989, 571] width 479 height 19
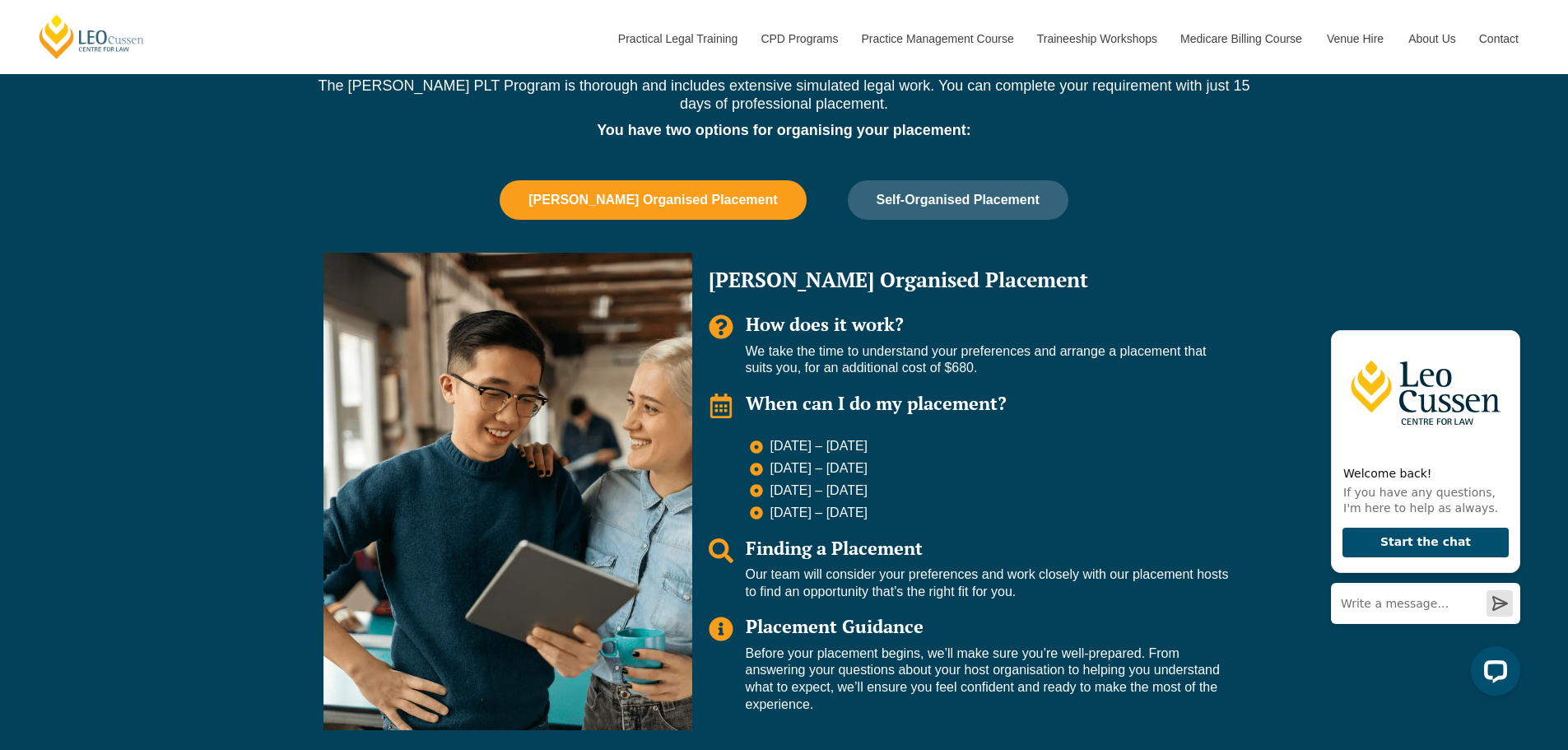
scroll to position [1070, 0]
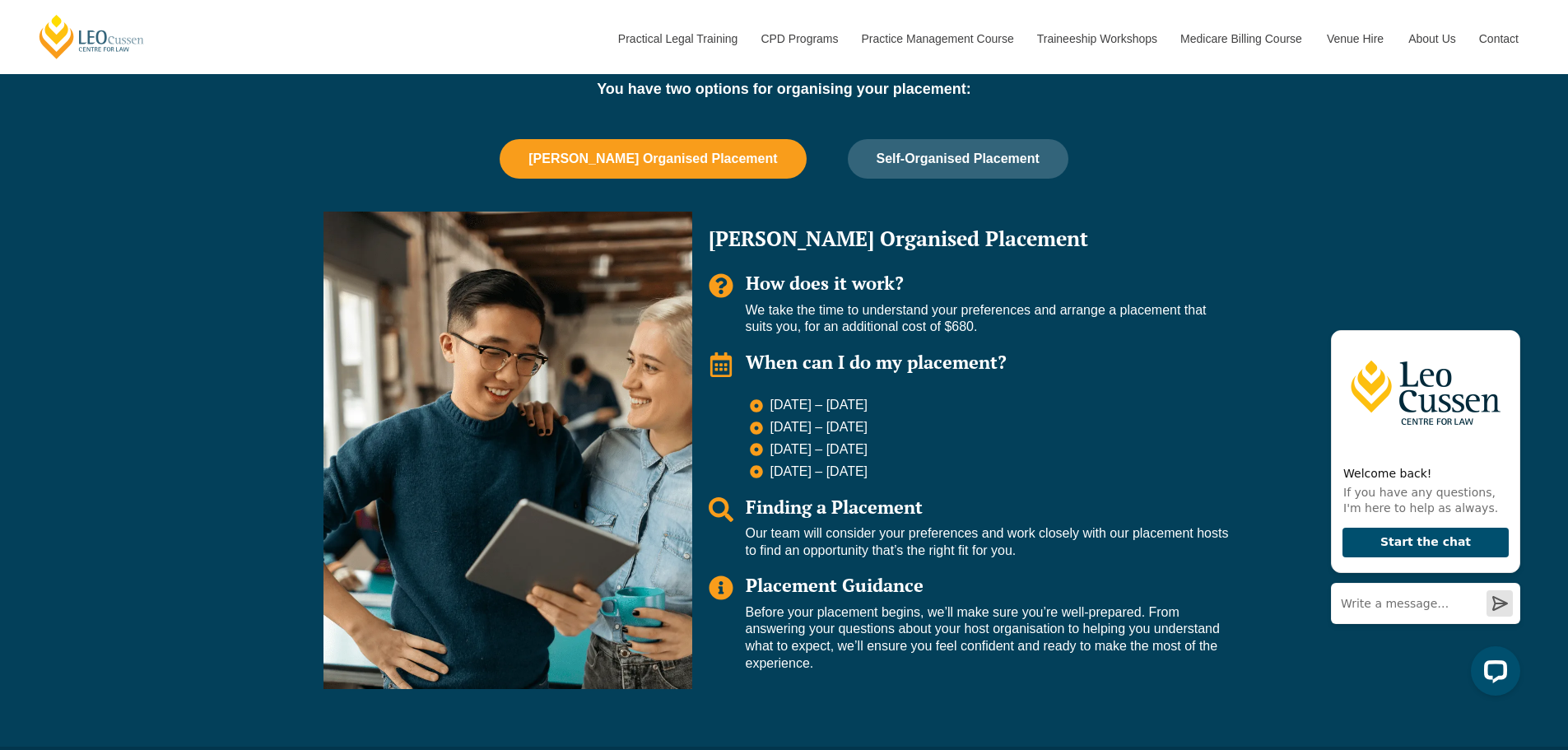
drag, startPoint x: 765, startPoint y: 316, endPoint x: 1000, endPoint y: 323, distance: 235.1
click at [1000, 323] on p "We take the time to understand your preferences and arrange a placement that su…" at bounding box center [987, 319] width 483 height 34
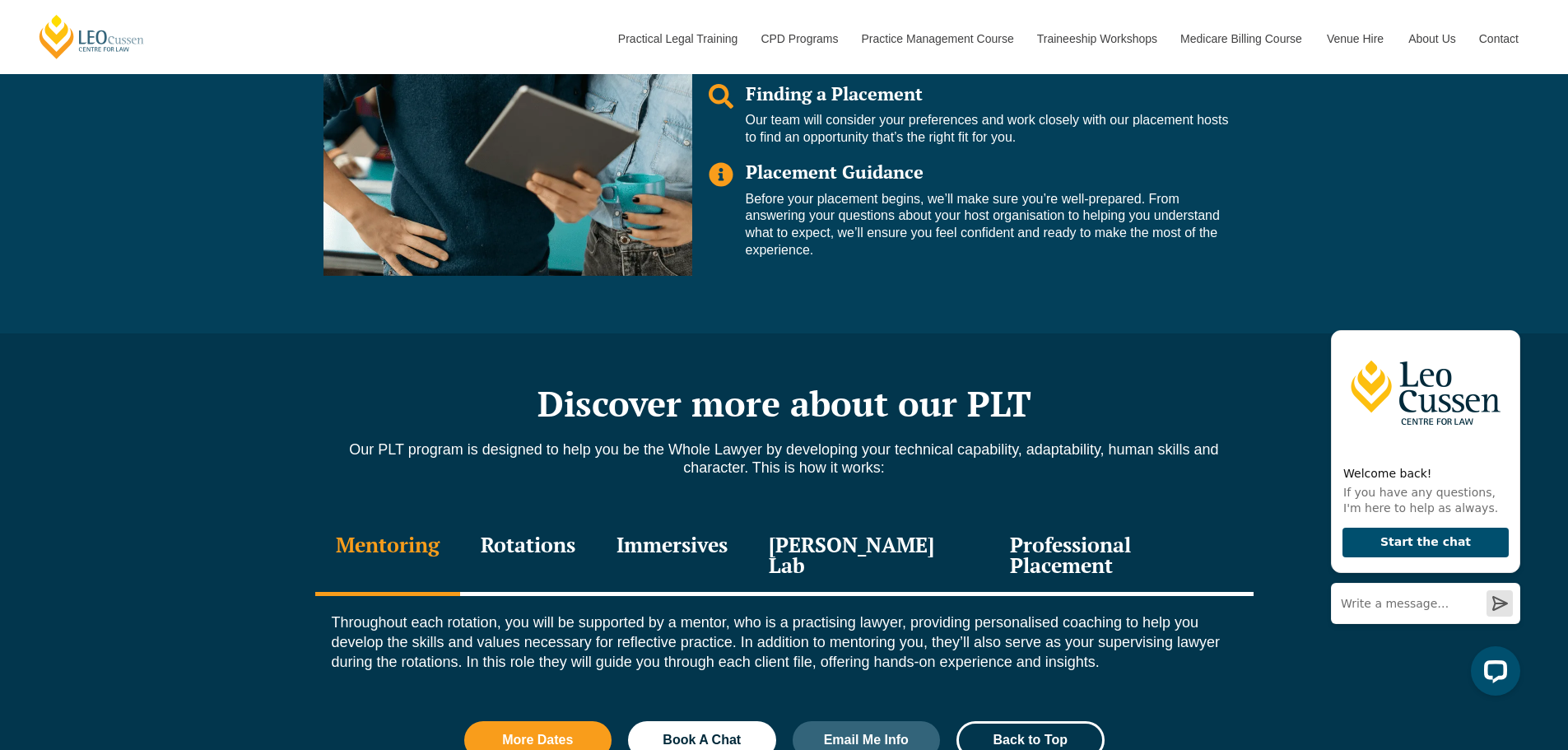
scroll to position [1563, 0]
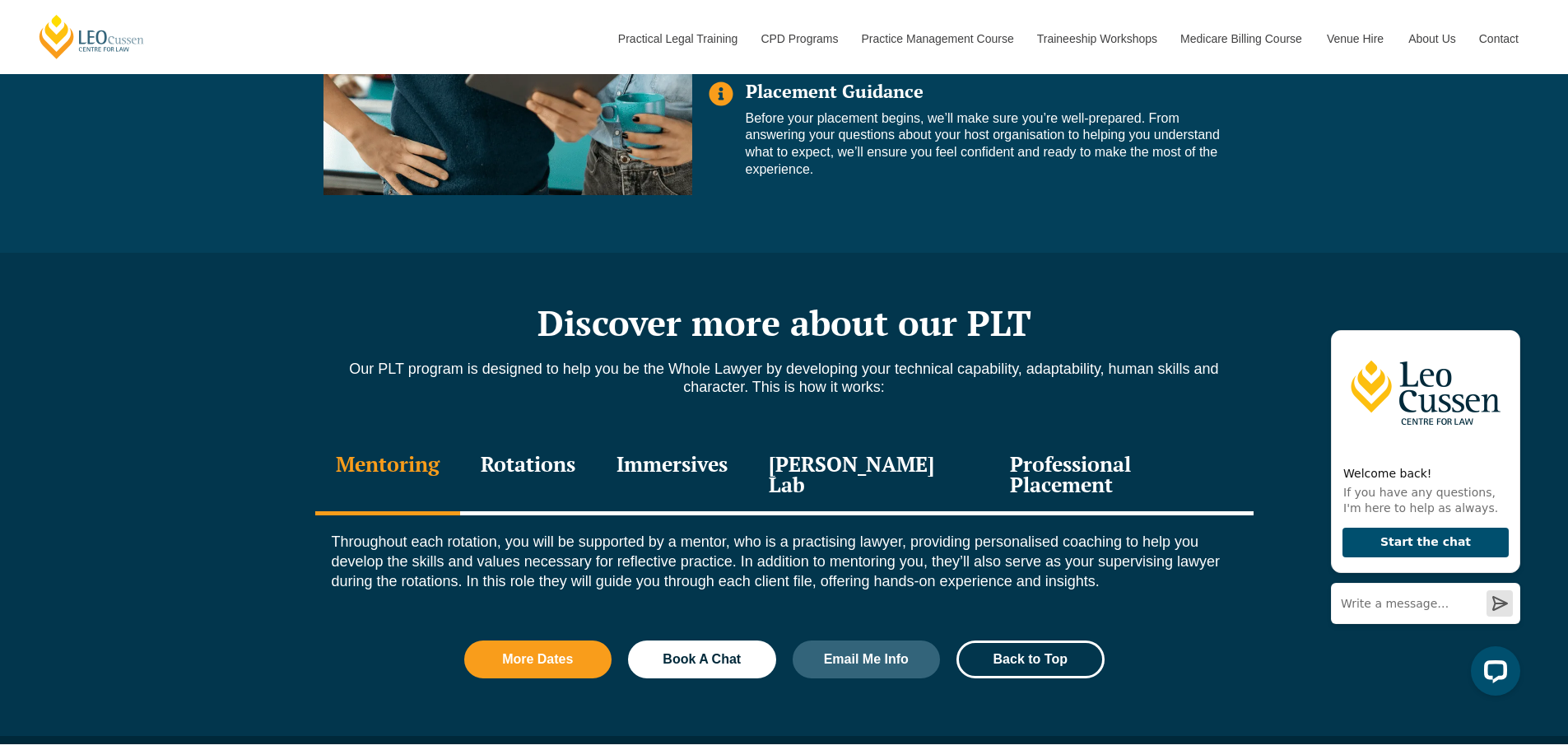
click at [1110, 457] on div "Professional Placement" at bounding box center [1120, 476] width 264 height 78
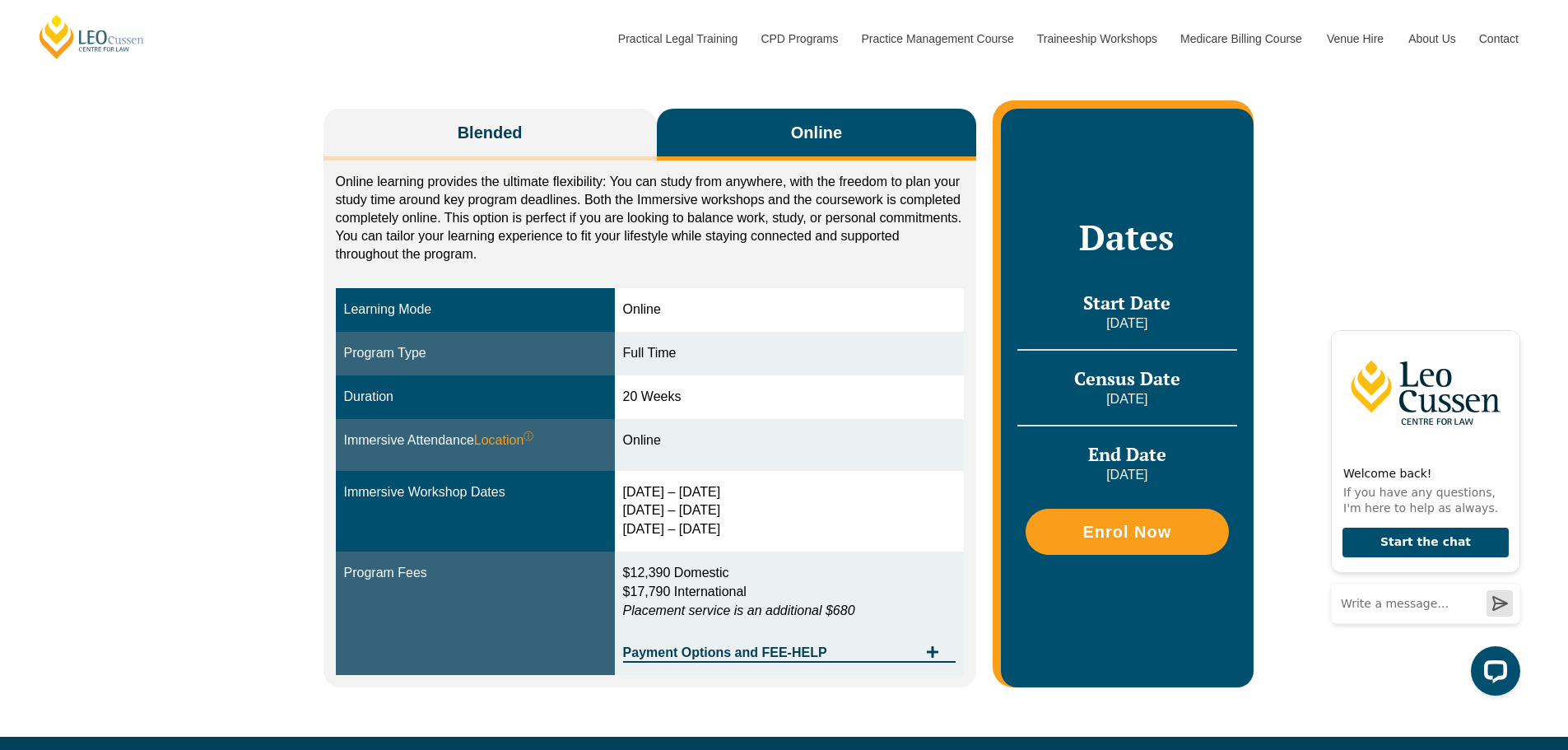
scroll to position [329, 0]
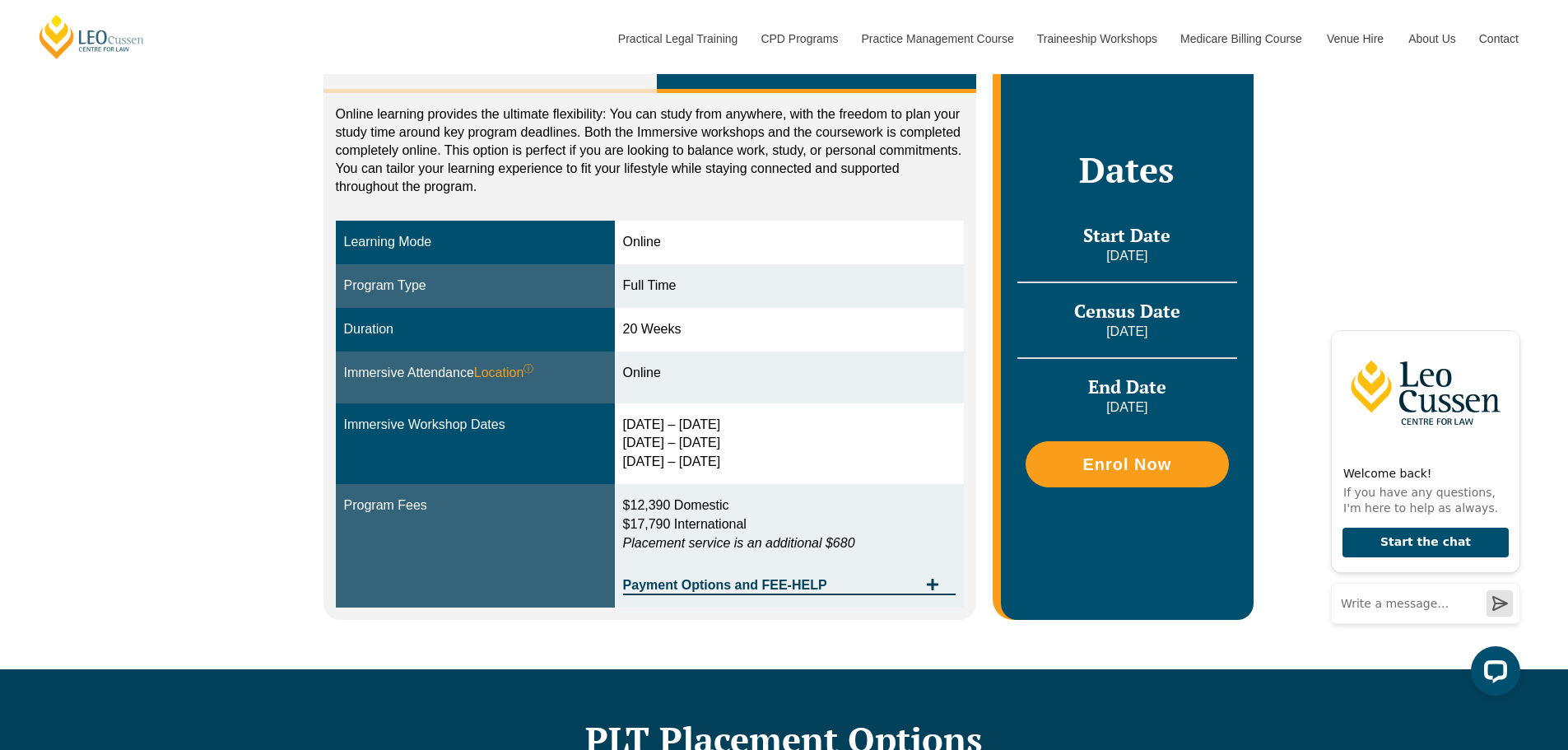
drag, startPoint x: 631, startPoint y: 440, endPoint x: 740, endPoint y: 440, distance: 109.0
click at [740, 440] on div "30 Sep – 3 Oct 2025 10 – 12 Dec 2025 11 – 13 Feb 2026" at bounding box center [790, 443] width 333 height 56
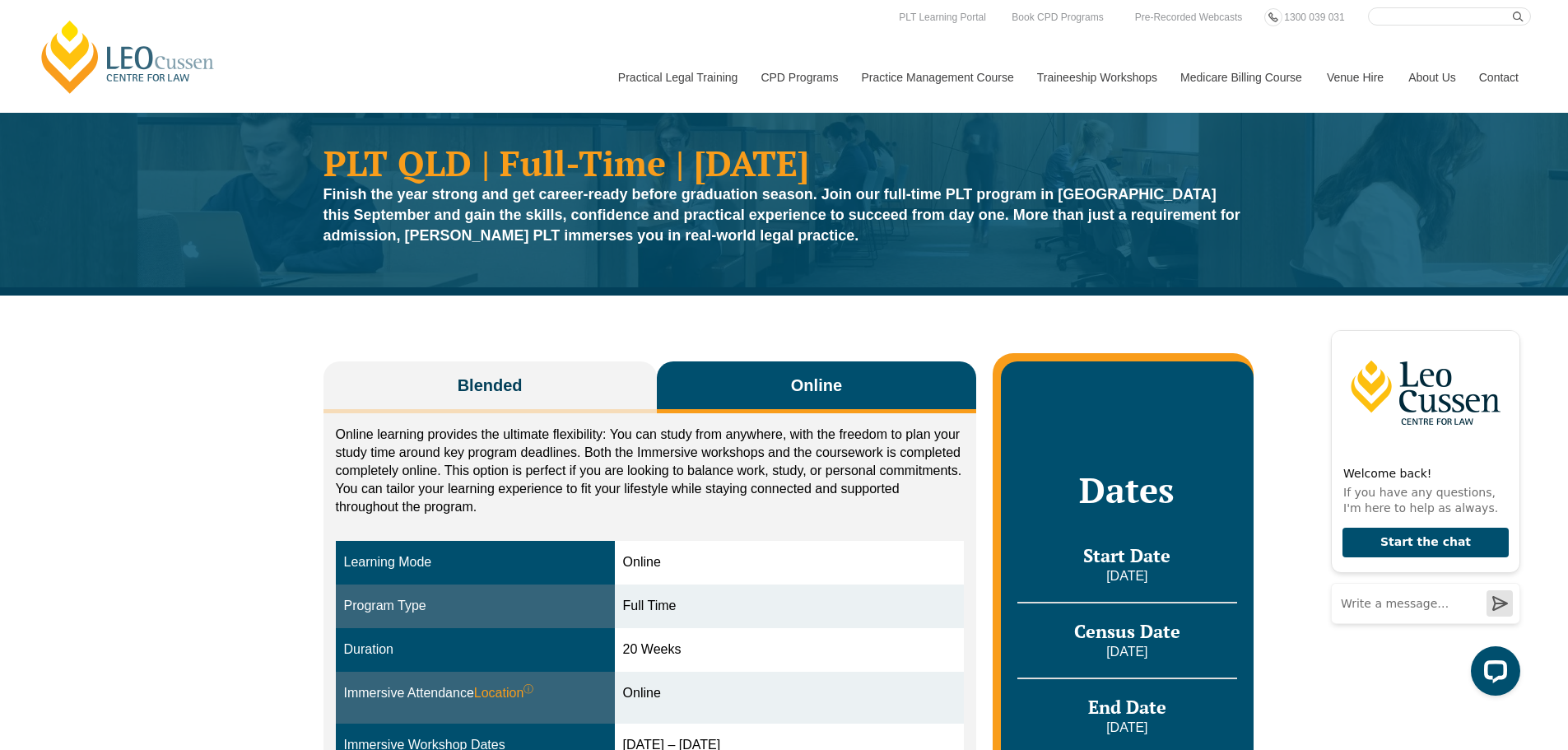
scroll to position [0, 0]
